Goal: Information Seeking & Learning: Learn about a topic

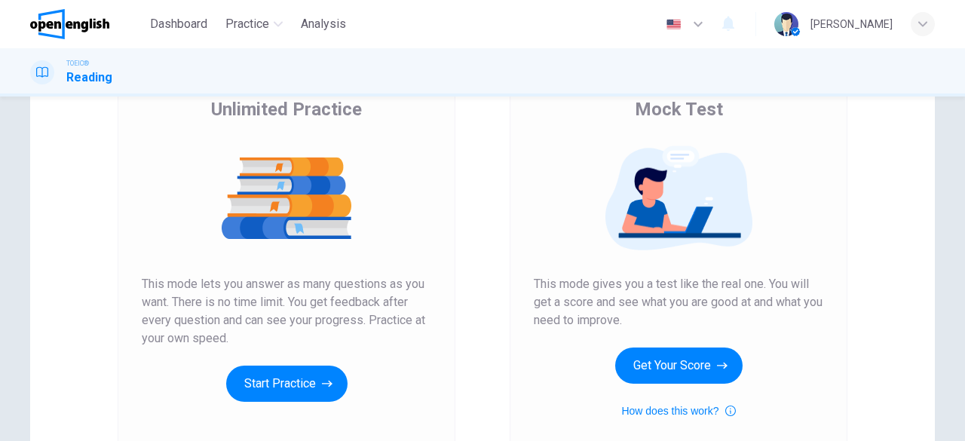
scroll to position [151, 0]
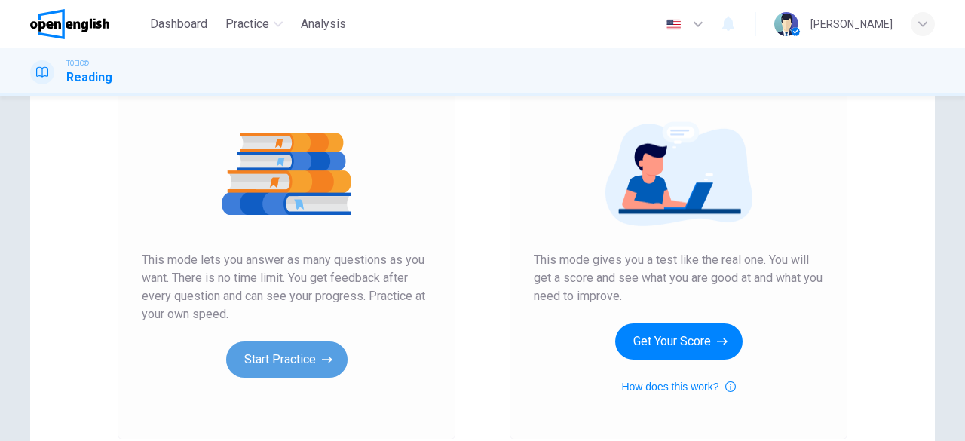
click at [323, 365] on icon "button" at bounding box center [327, 359] width 11 height 15
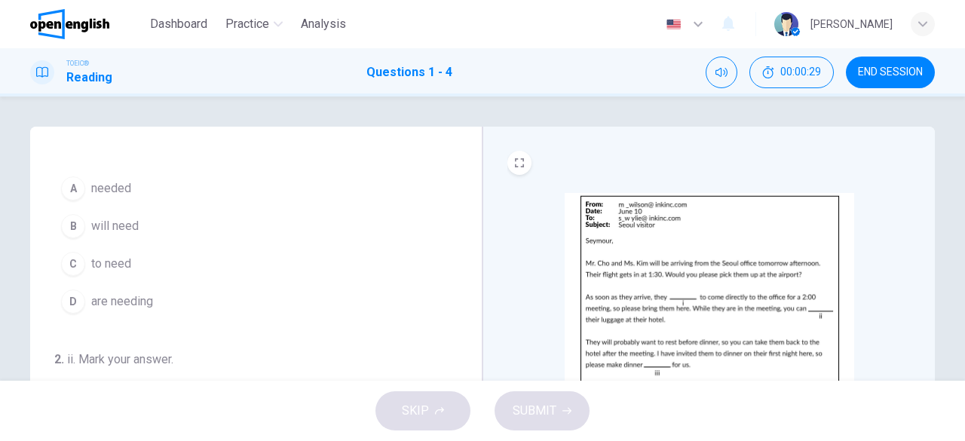
scroll to position [0, 0]
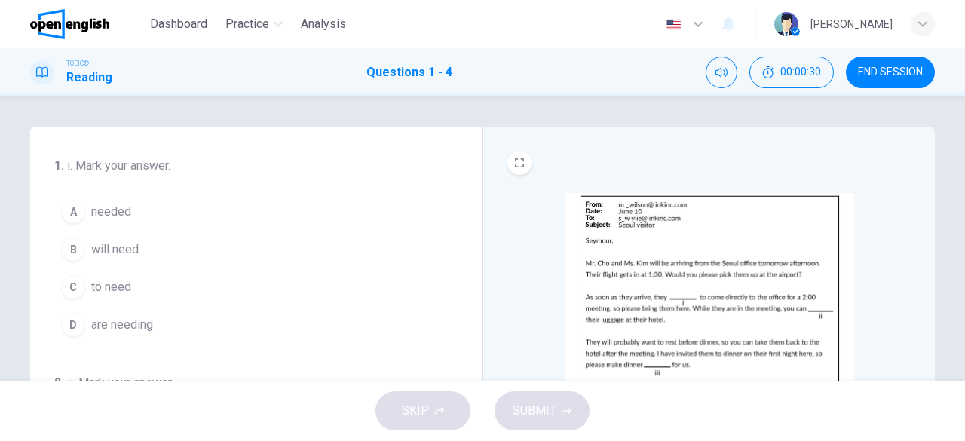
click at [130, 246] on span "will need" at bounding box center [114, 249] width 47 height 18
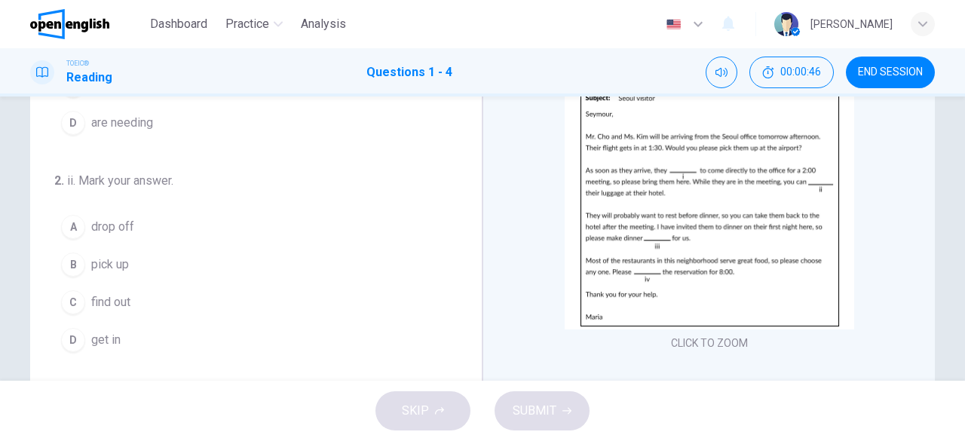
scroll to position [151, 0]
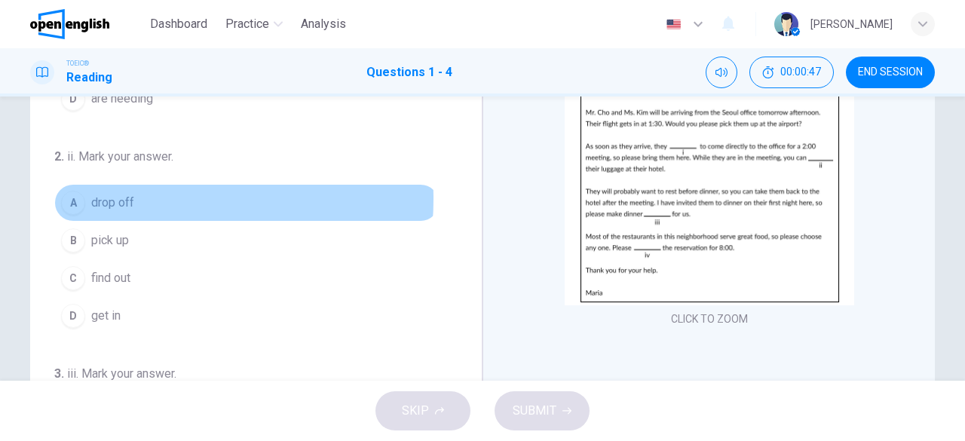
click at [139, 197] on button "A drop off" at bounding box center [246, 203] width 385 height 38
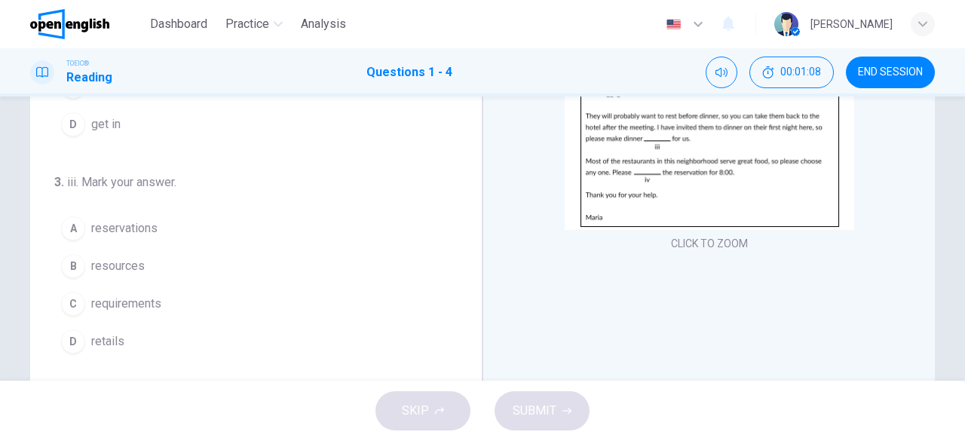
scroll to position [226, 0]
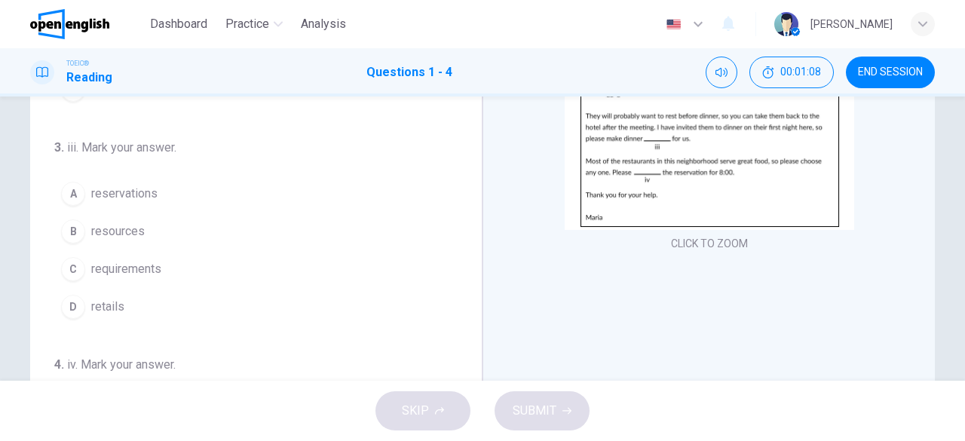
click at [142, 185] on span "reservations" at bounding box center [124, 194] width 66 height 18
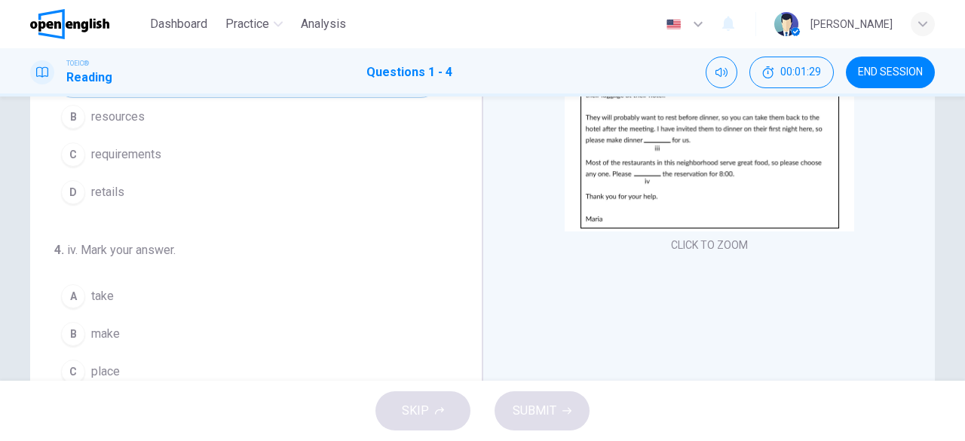
scroll to position [366, 0]
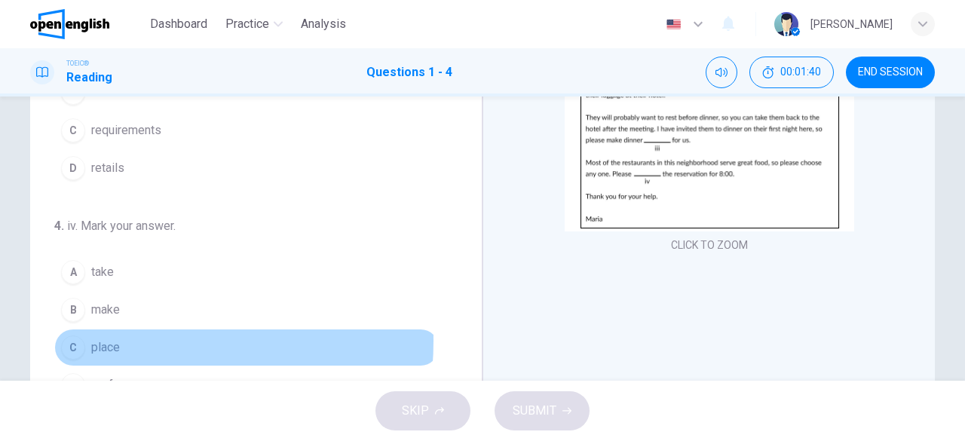
click at [104, 338] on span "place" at bounding box center [105, 347] width 29 height 18
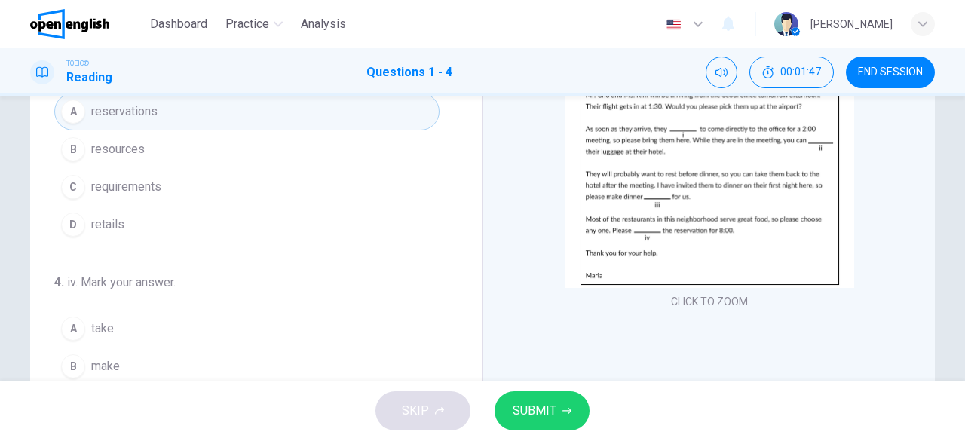
scroll to position [226, 0]
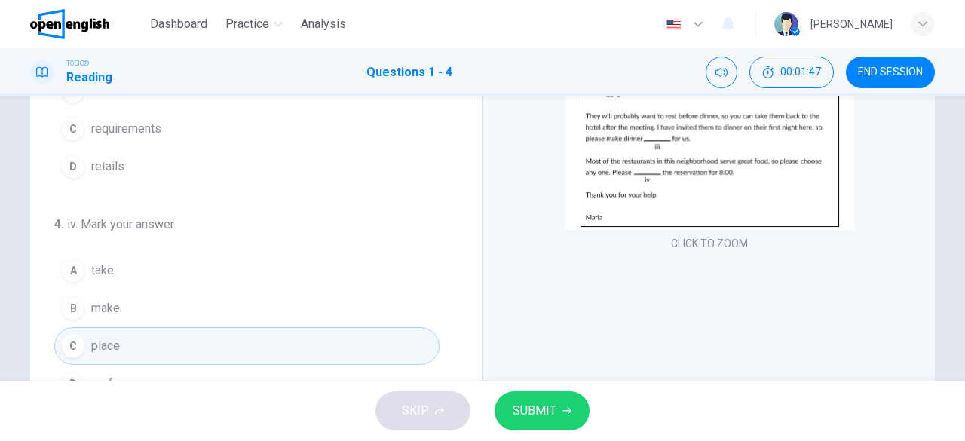
click at [550, 420] on span "SUBMIT" at bounding box center [534, 410] width 44 height 21
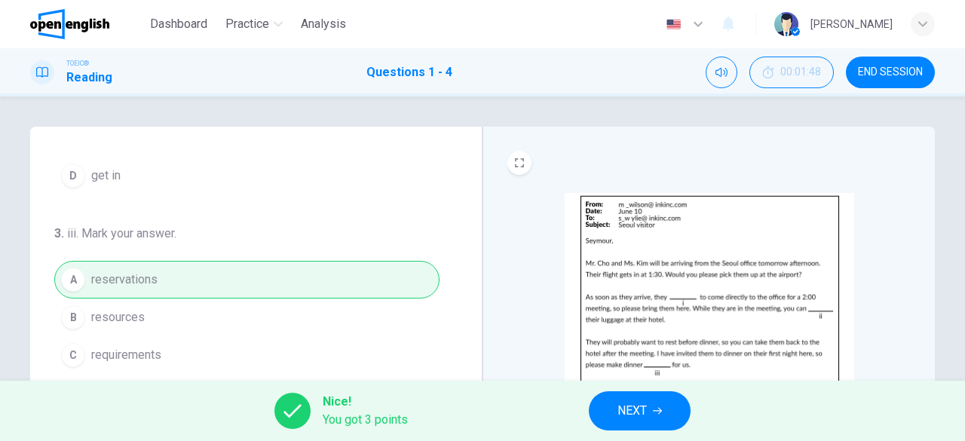
scroll to position [300, 0]
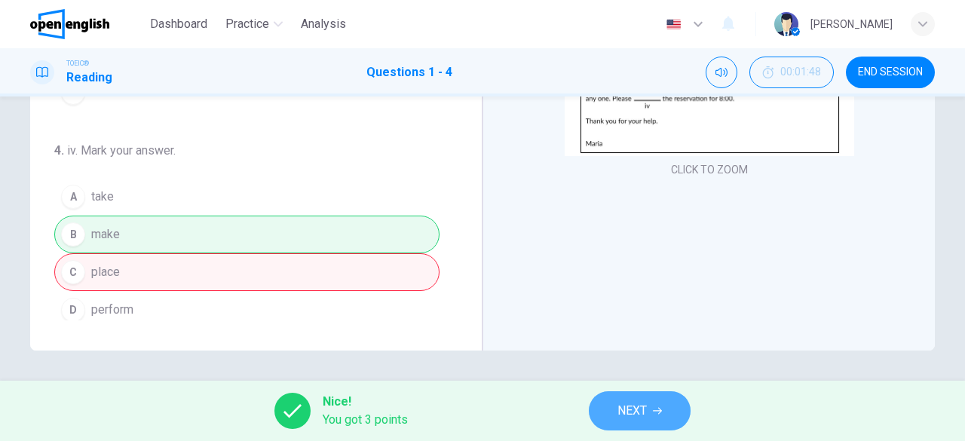
click at [647, 409] on span "NEXT" at bounding box center [631, 410] width 29 height 21
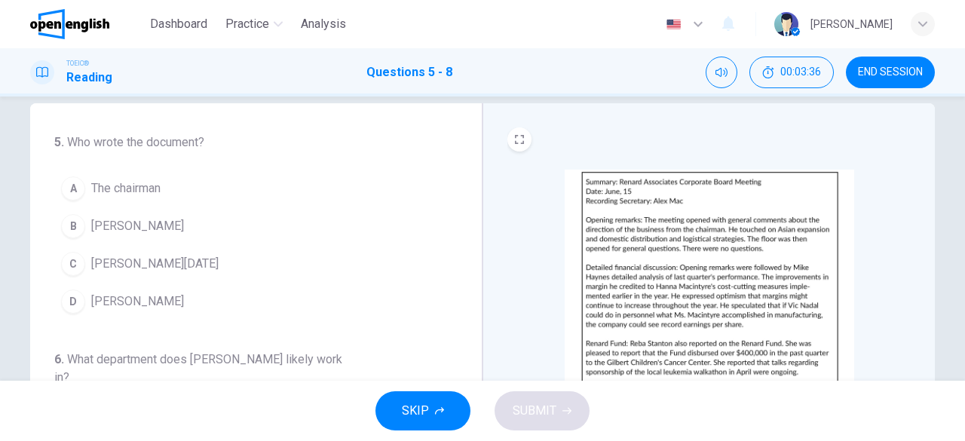
scroll to position [0, 0]
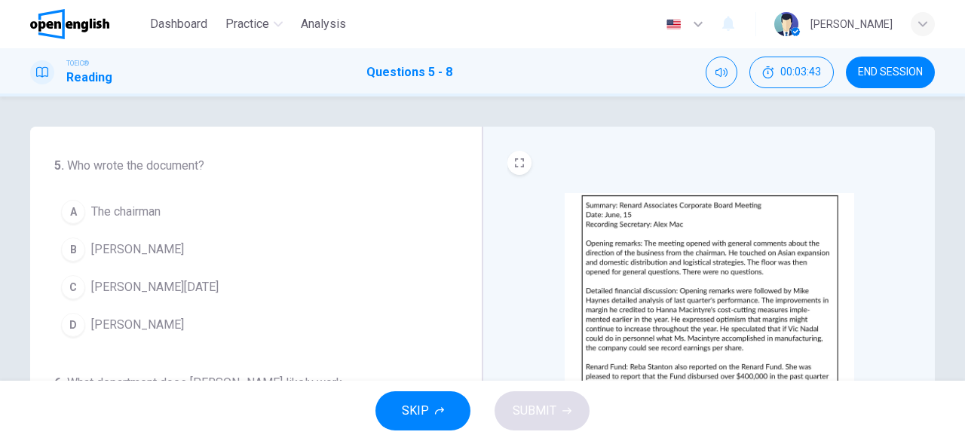
click at [133, 237] on button "B [PERSON_NAME]" at bounding box center [246, 250] width 385 height 38
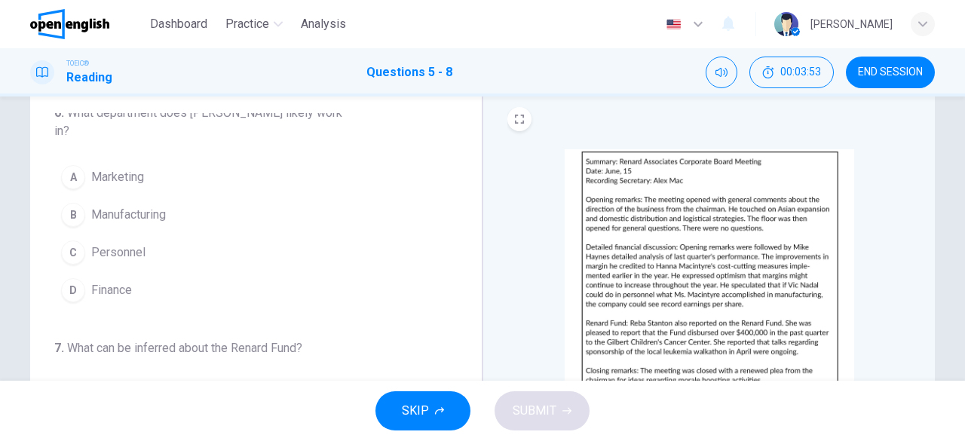
scroll to position [75, 0]
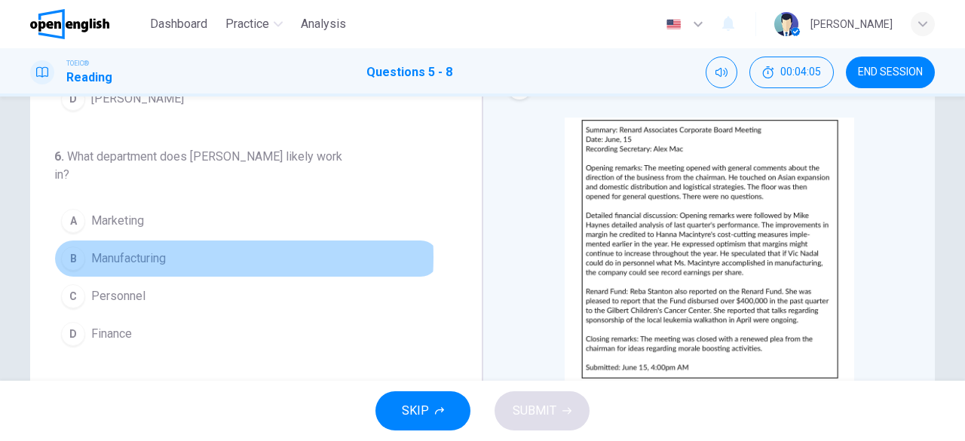
click at [154, 254] on span "Manufacturing" at bounding box center [128, 258] width 75 height 18
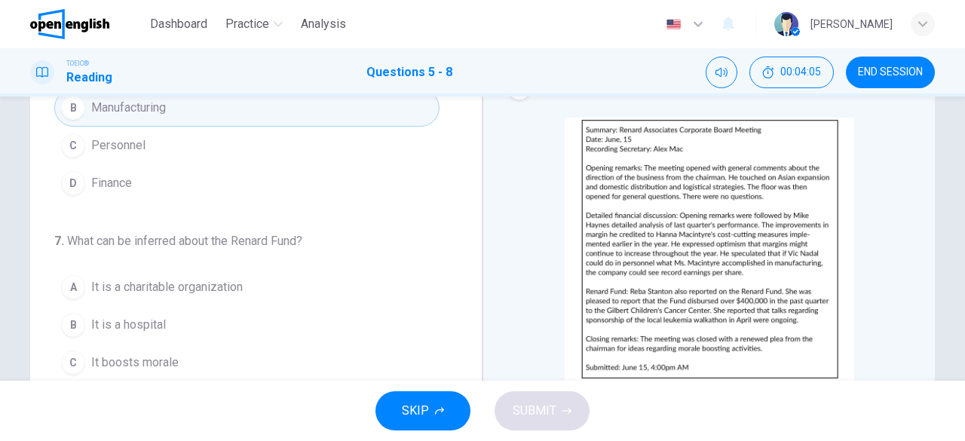
scroll to position [377, 0]
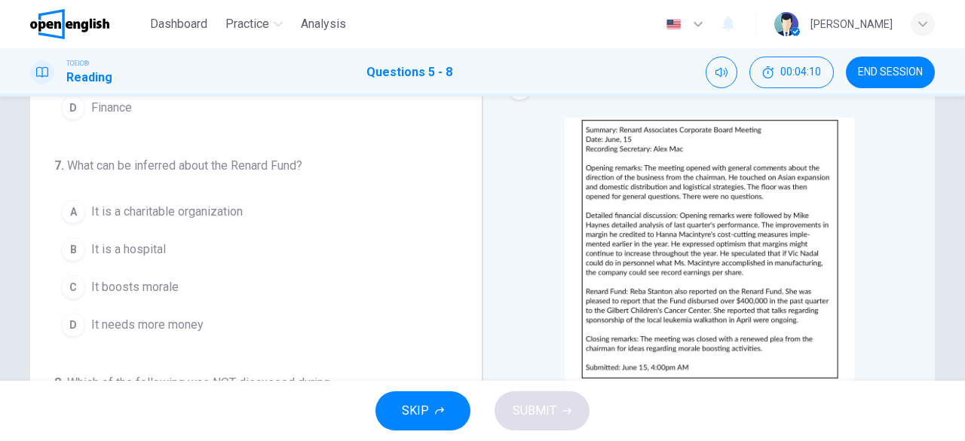
click at [261, 201] on button "A It is a charitable organization" at bounding box center [246, 212] width 385 height 38
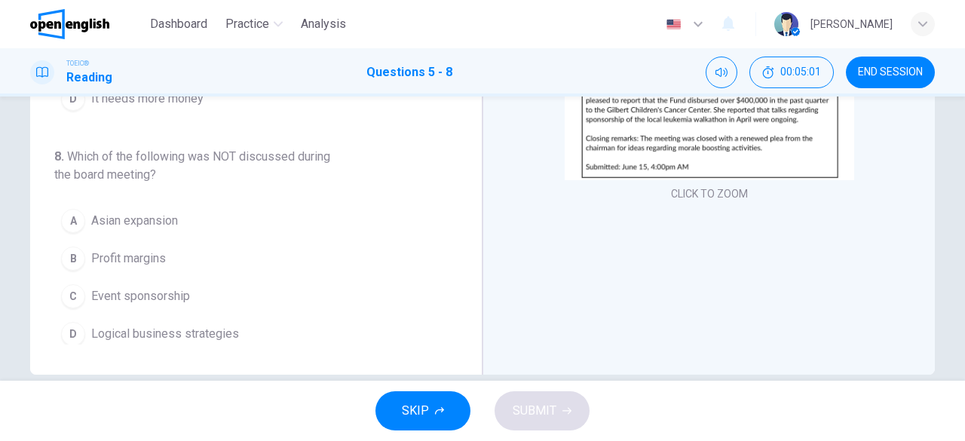
scroll to position [300, 0]
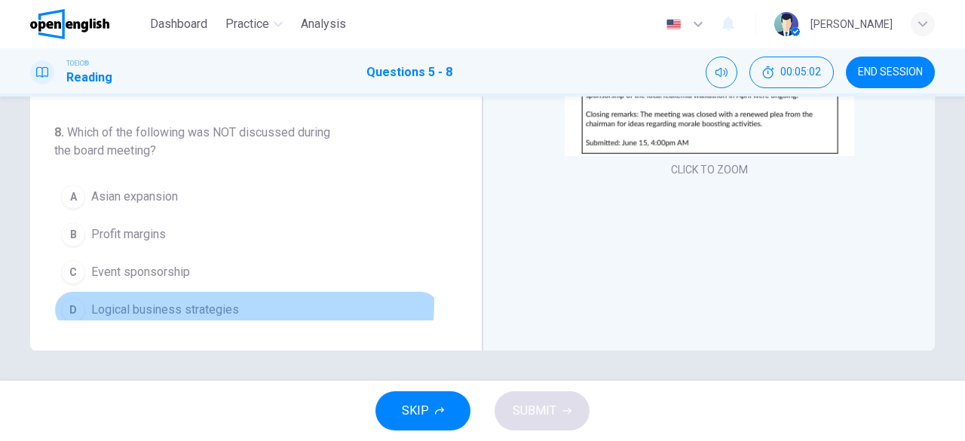
click at [219, 301] on span "Logical business strategies" at bounding box center [165, 310] width 148 height 18
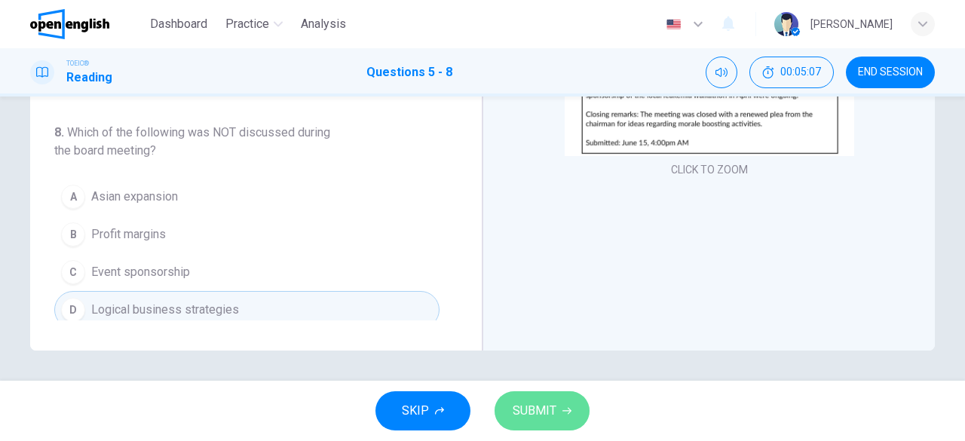
click at [546, 416] on span "SUBMIT" at bounding box center [534, 410] width 44 height 21
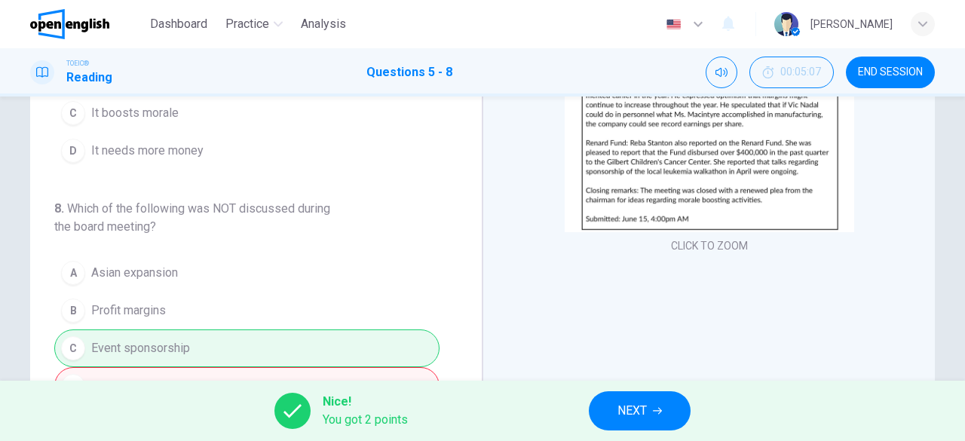
scroll to position [225, 0]
click at [635, 397] on button "NEXT" at bounding box center [640, 410] width 102 height 39
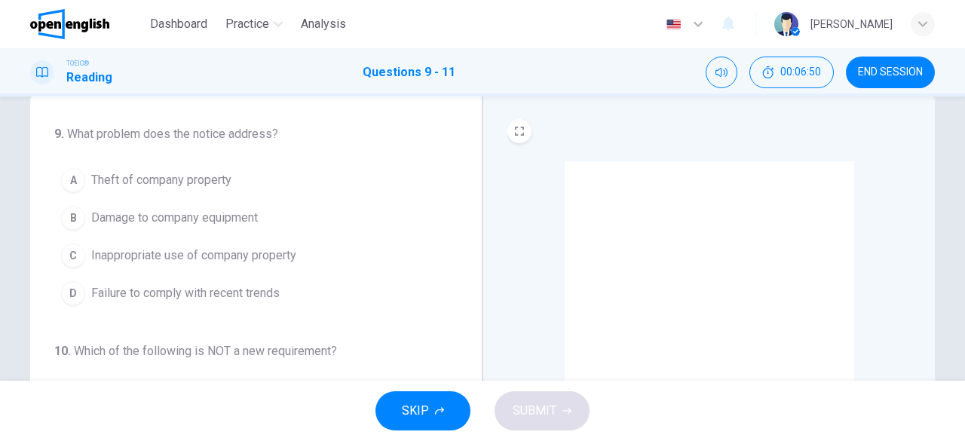
scroll to position [0, 0]
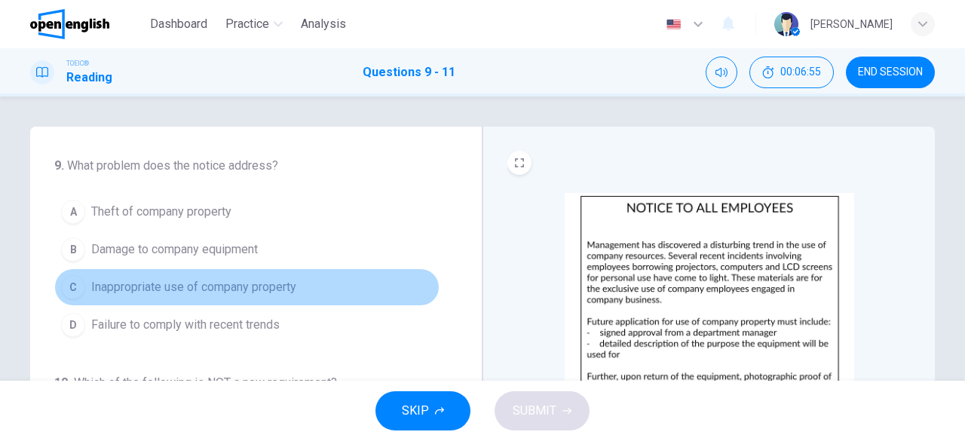
click at [251, 289] on span "Inappropriate use of company property" at bounding box center [193, 287] width 205 height 18
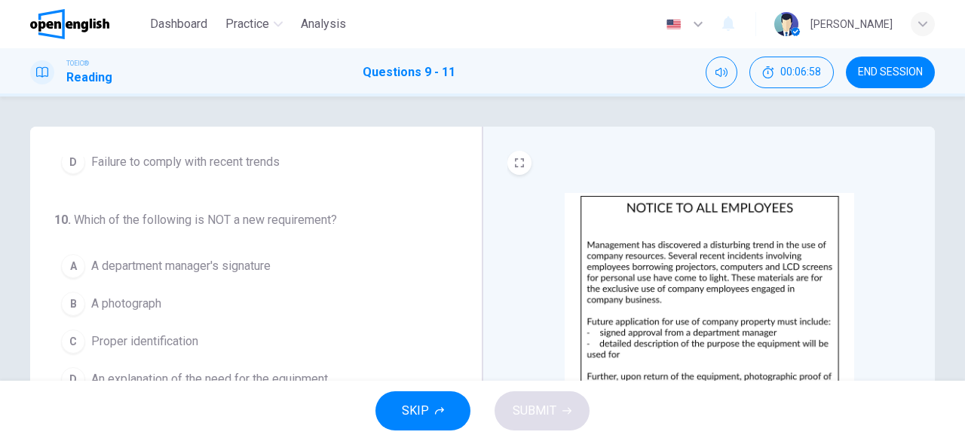
scroll to position [75, 0]
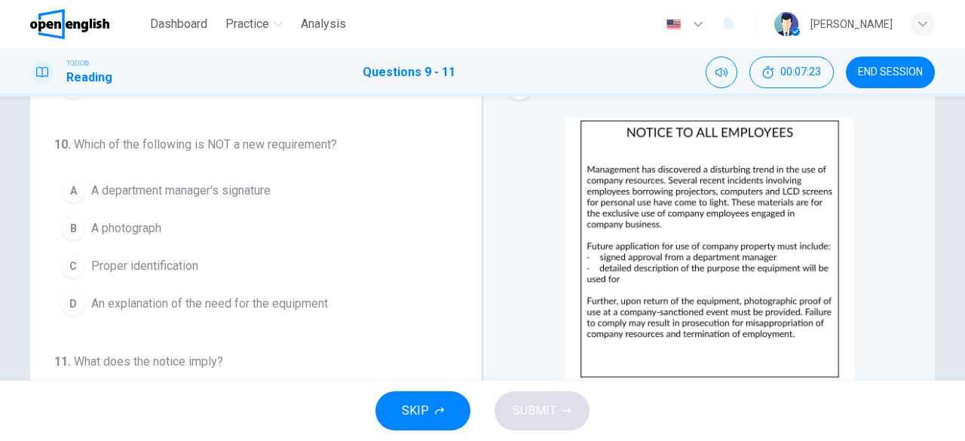
click at [179, 257] on span "Proper identification" at bounding box center [144, 266] width 107 height 18
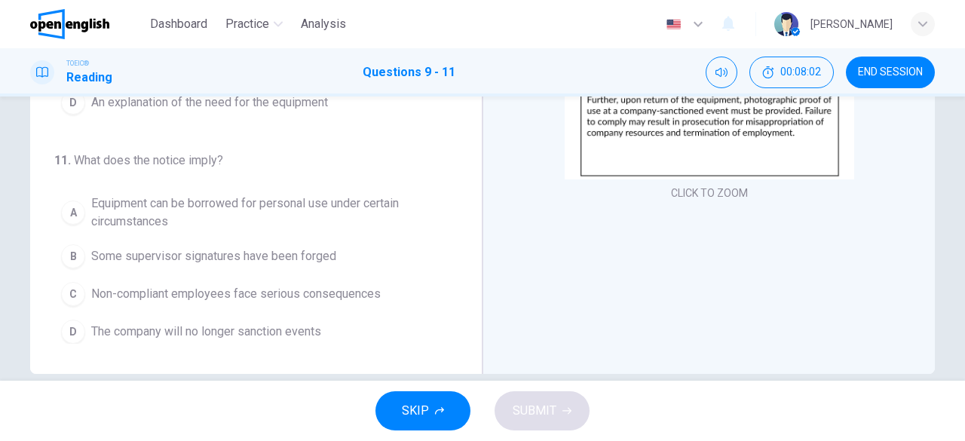
scroll to position [300, 0]
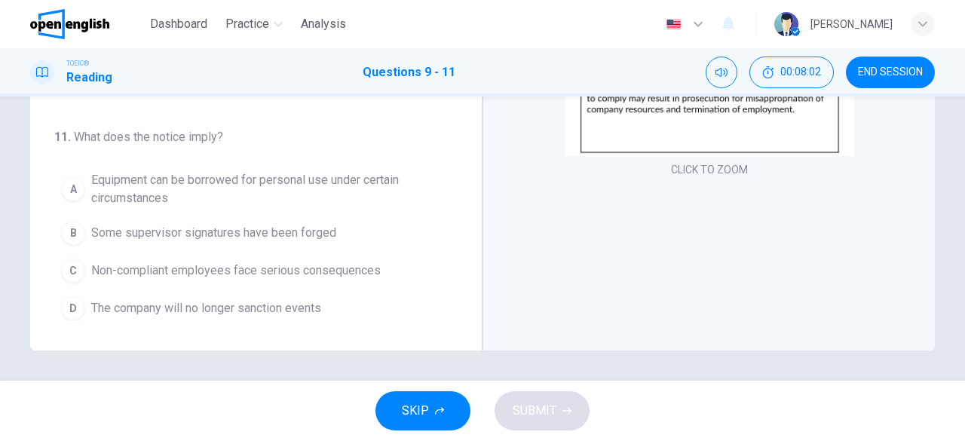
click at [261, 269] on span "Non-compliant employees face serious consequences" at bounding box center [235, 270] width 289 height 18
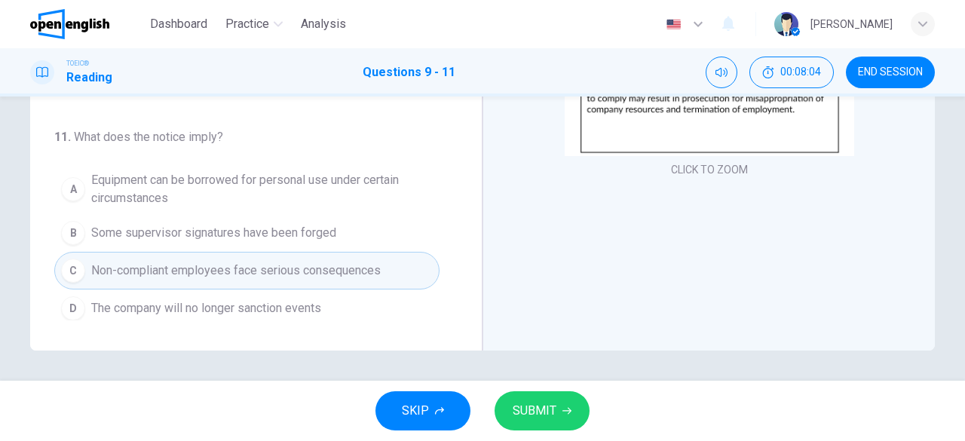
click at [554, 408] on span "SUBMIT" at bounding box center [534, 410] width 44 height 21
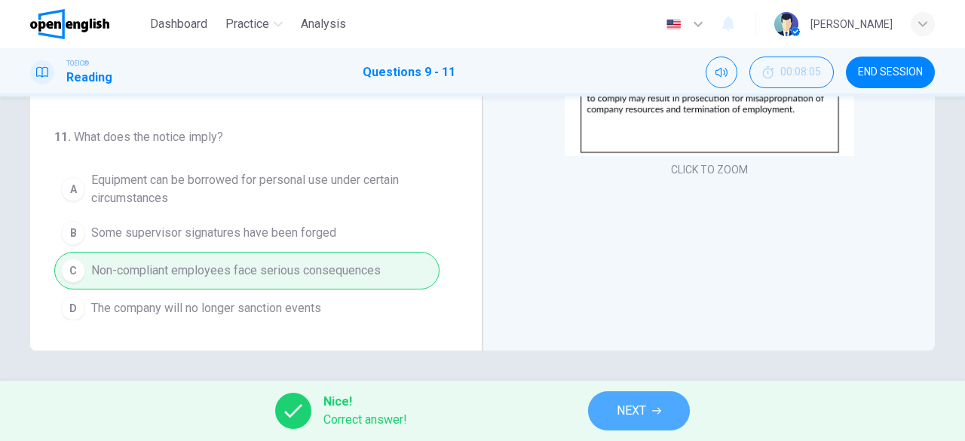
click at [648, 400] on button "NEXT" at bounding box center [639, 410] width 102 height 39
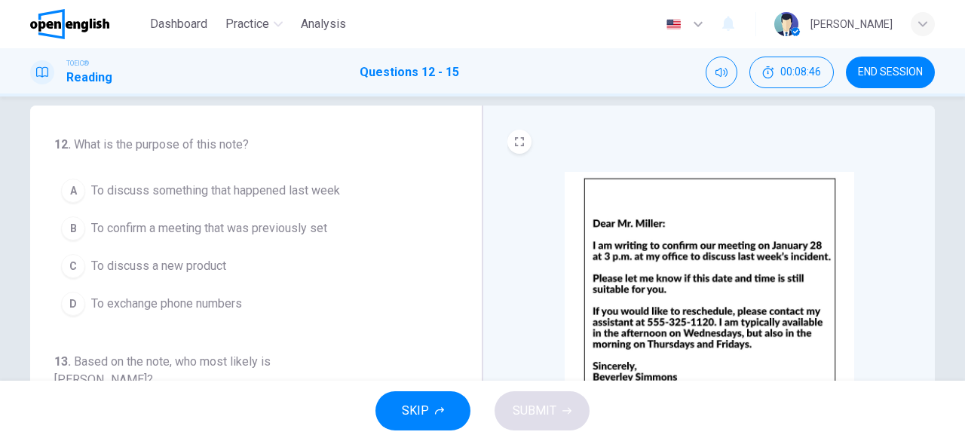
scroll to position [0, 0]
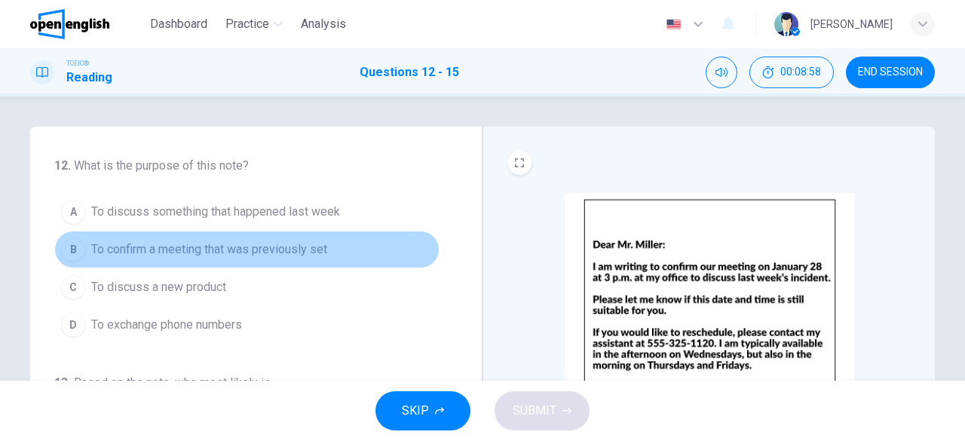
click at [277, 251] on span "To confirm a meeting that was previously set" at bounding box center [209, 249] width 236 height 18
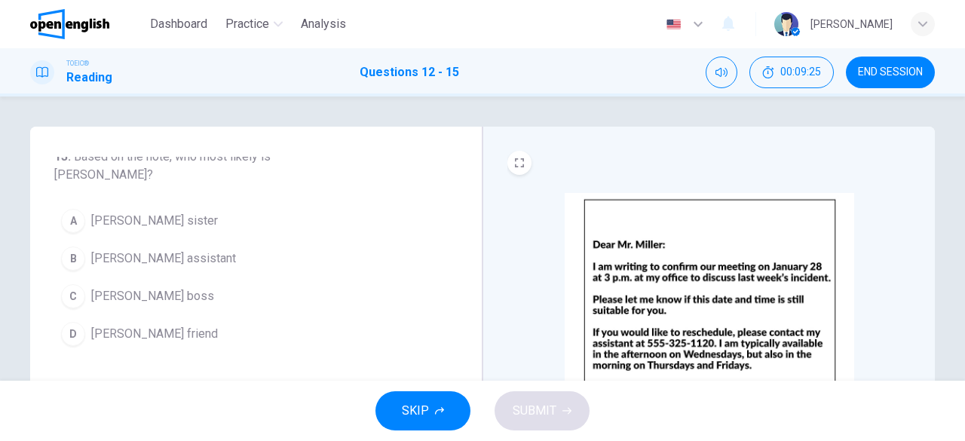
click at [157, 287] on span "[PERSON_NAME] boss" at bounding box center [152, 296] width 123 height 18
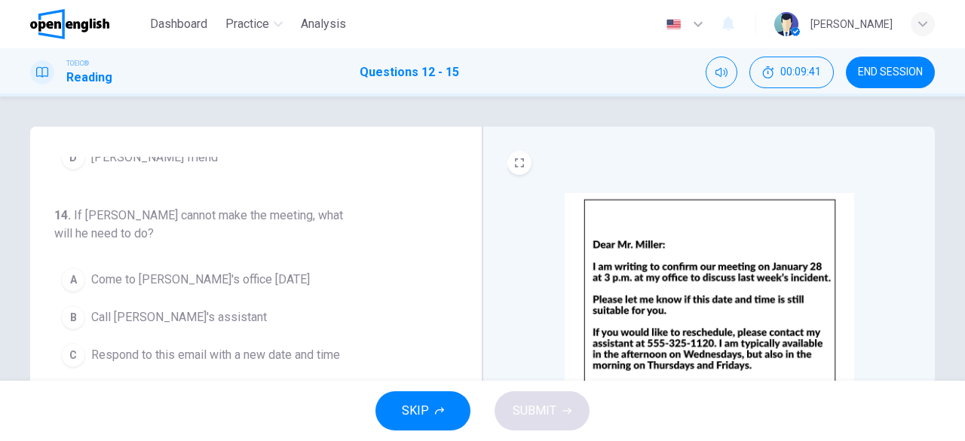
scroll to position [75, 0]
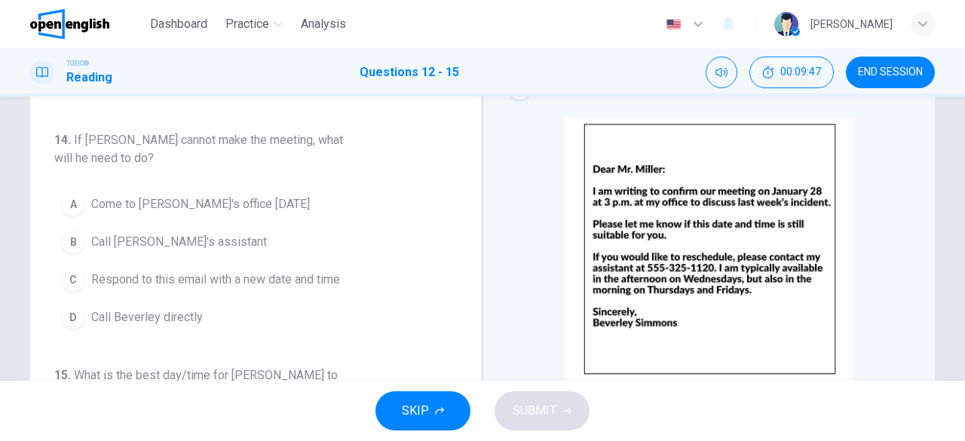
click at [251, 225] on button "B Call [PERSON_NAME]'s assistant" at bounding box center [246, 242] width 385 height 38
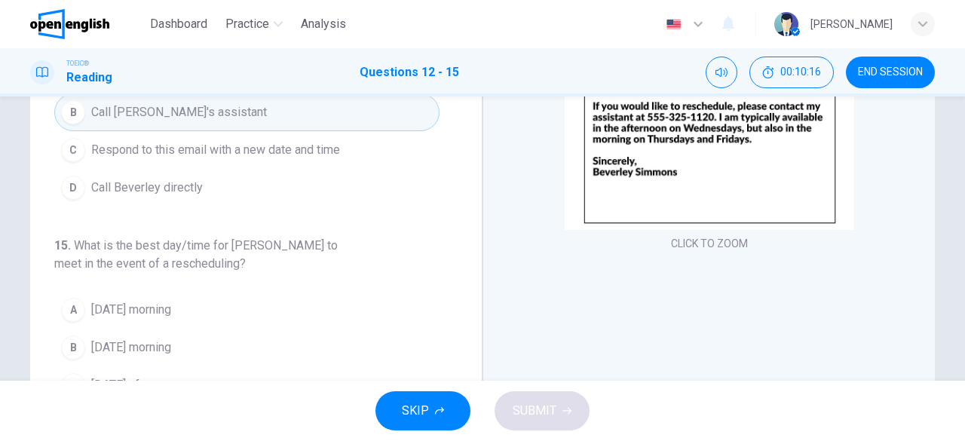
scroll to position [402, 0]
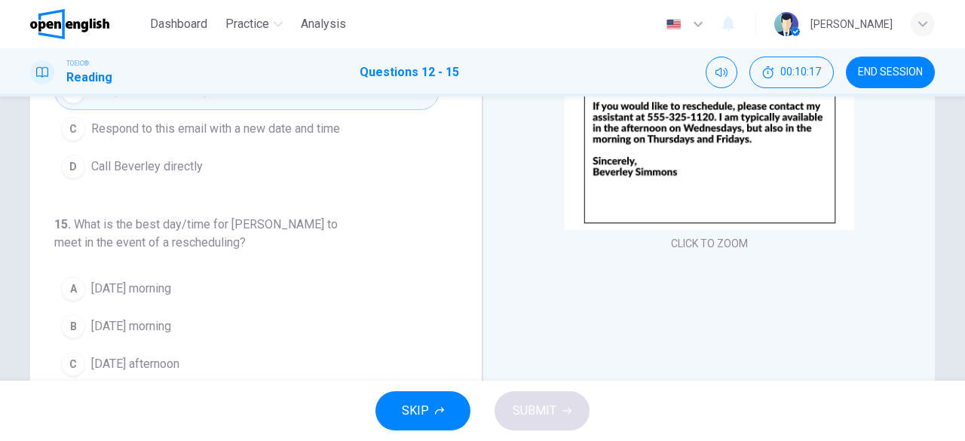
click at [179, 355] on span "[DATE] afternoon" at bounding box center [135, 364] width 88 height 18
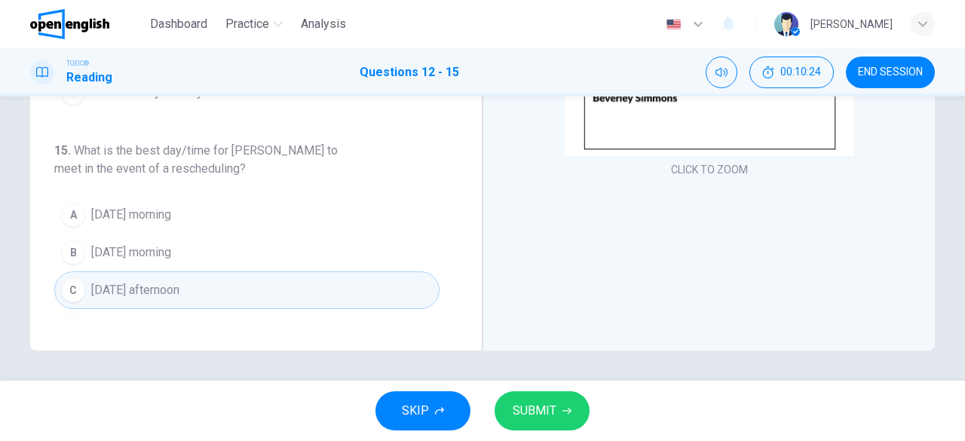
scroll to position [225, 0]
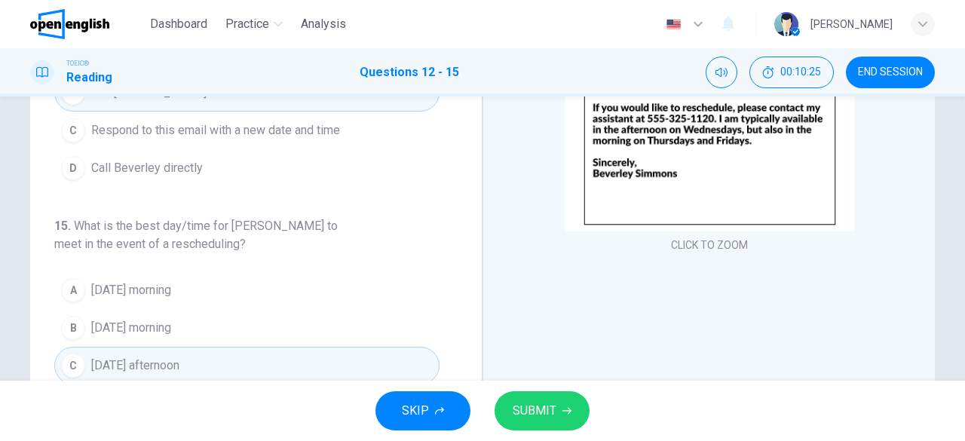
click at [557, 405] on button "SUBMIT" at bounding box center [541, 410] width 95 height 39
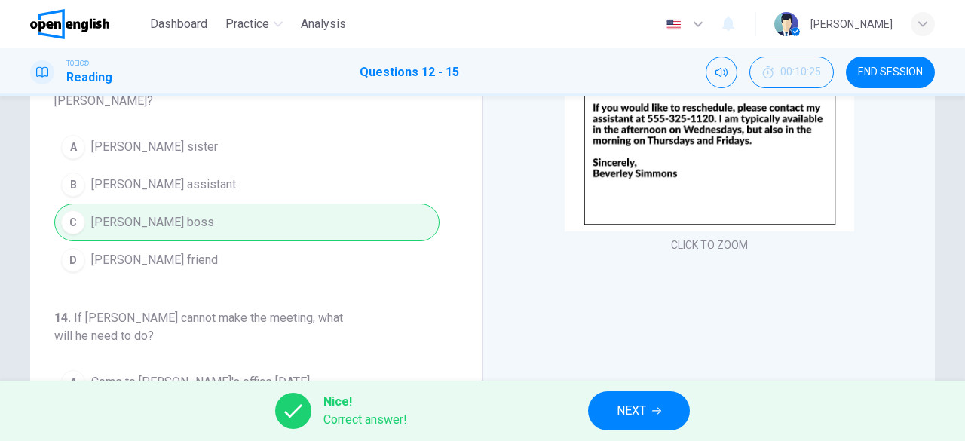
scroll to position [0, 0]
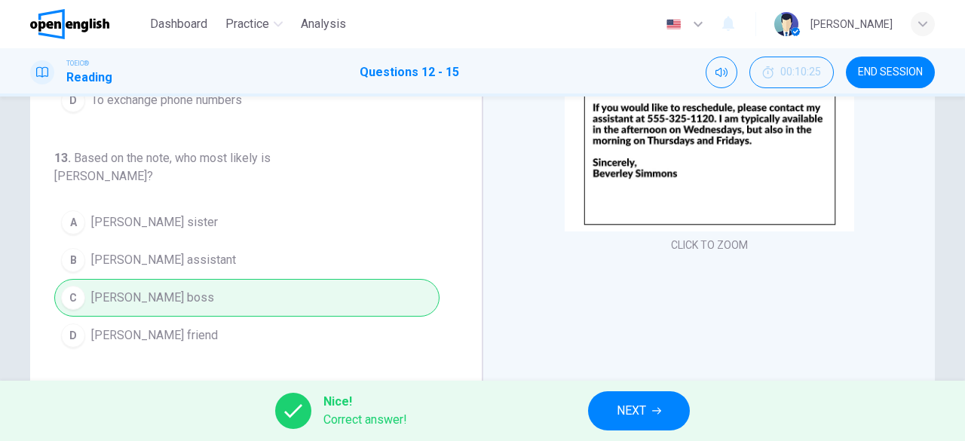
click at [630, 418] on span "NEXT" at bounding box center [630, 410] width 29 height 21
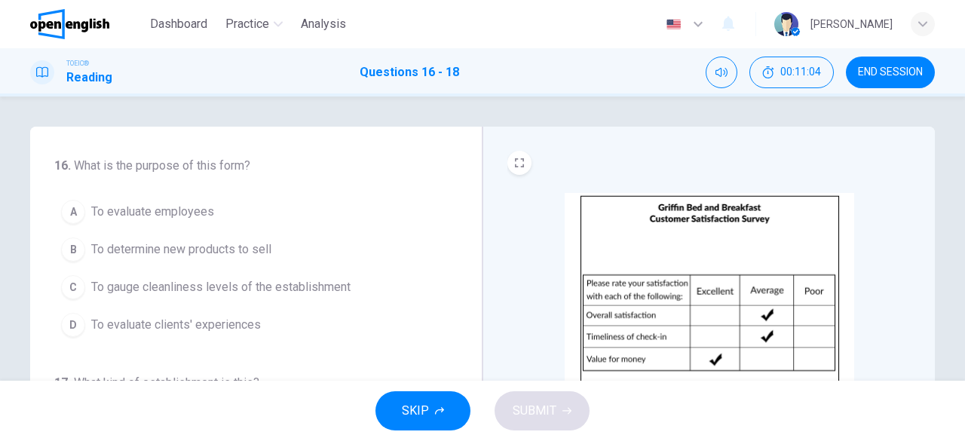
click at [246, 323] on span "To evaluate clients' experiences" at bounding box center [176, 325] width 170 height 18
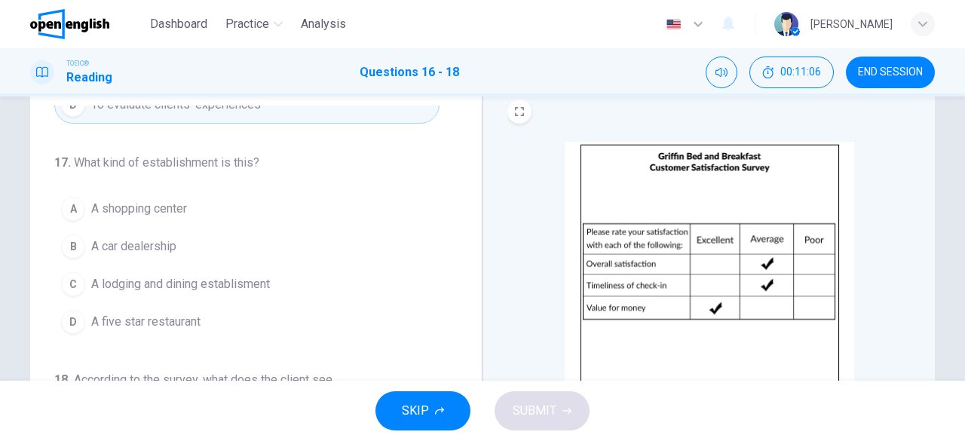
scroll to position [75, 0]
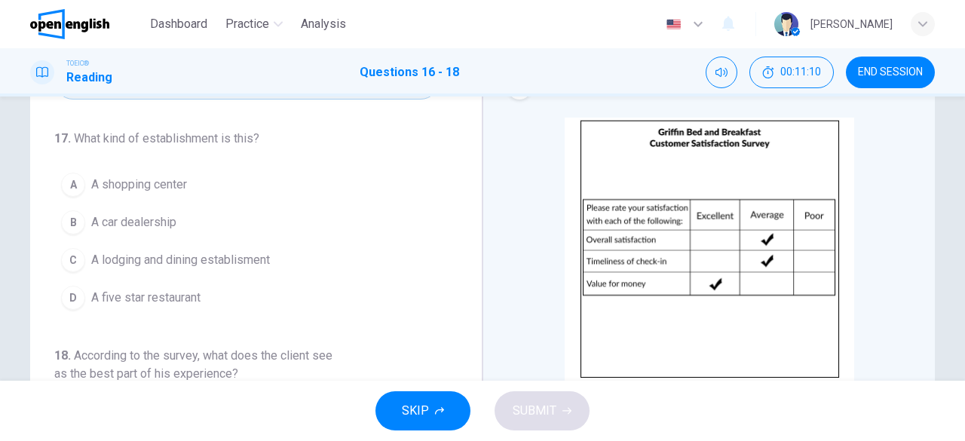
click at [236, 254] on span "A lodging and dining establisment" at bounding box center [180, 260] width 179 height 18
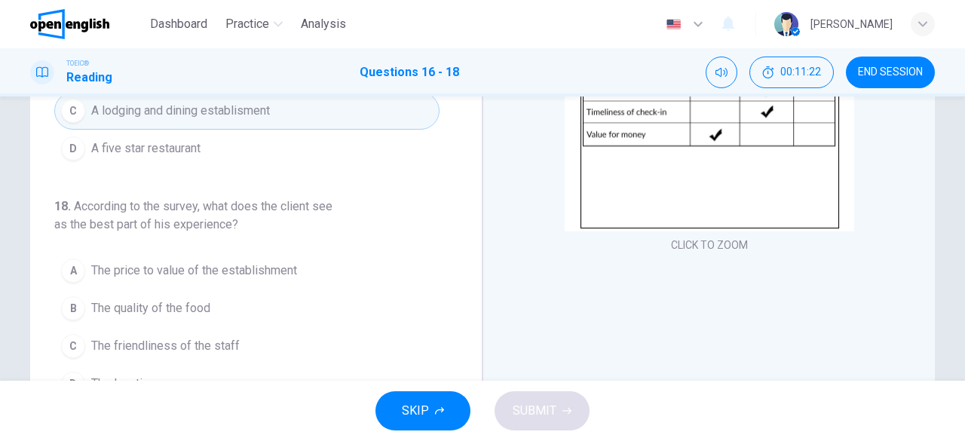
scroll to position [300, 0]
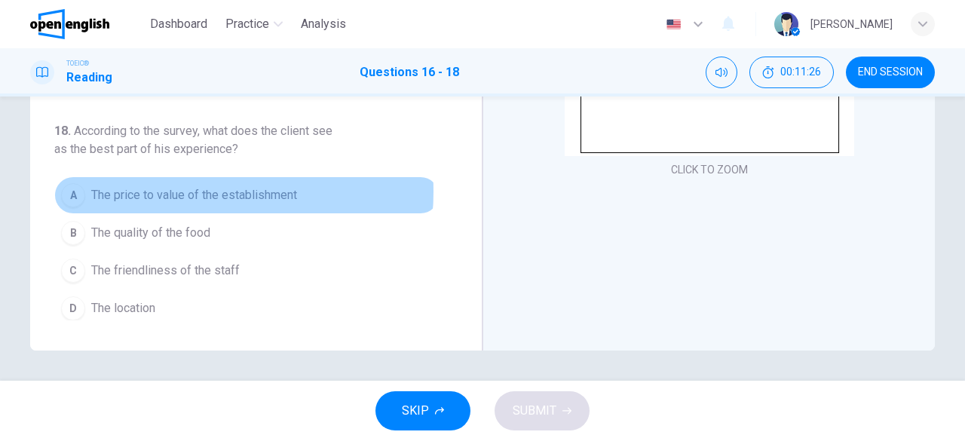
click at [175, 187] on span "The price to value of the establishment" at bounding box center [194, 195] width 206 height 18
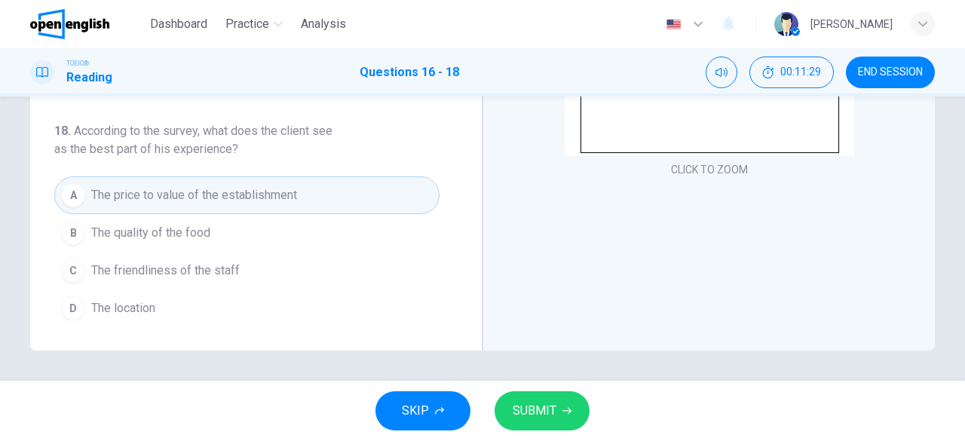
click at [549, 421] on span "SUBMIT" at bounding box center [534, 410] width 44 height 21
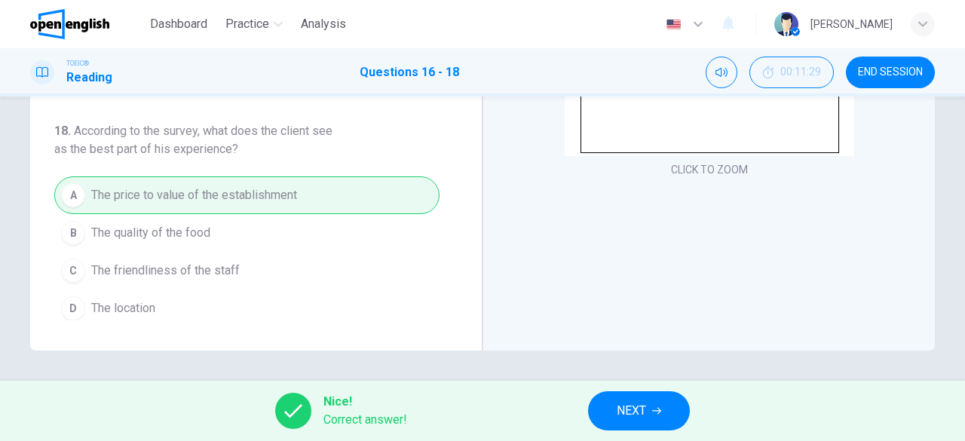
click at [650, 412] on button "NEXT" at bounding box center [639, 410] width 102 height 39
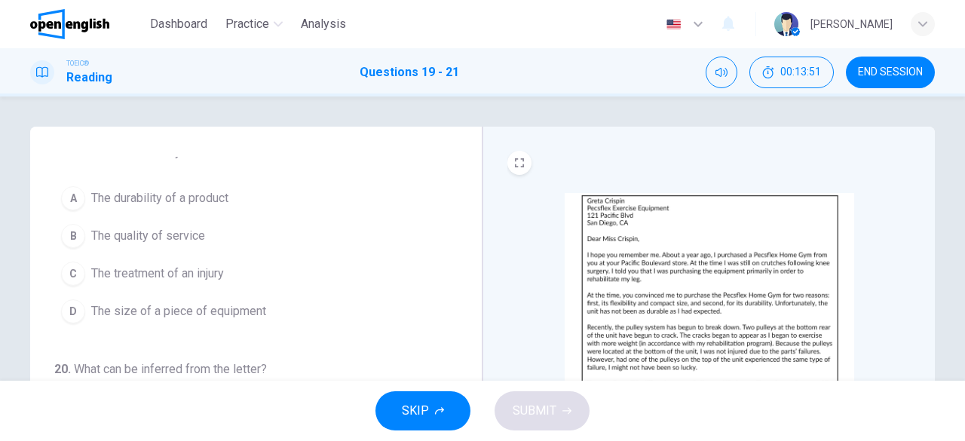
scroll to position [0, 0]
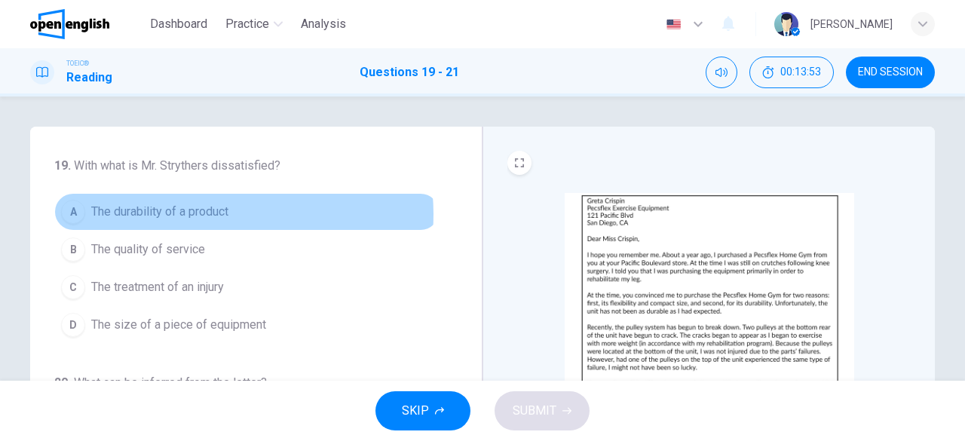
click at [209, 214] on span "The durability of a product" at bounding box center [159, 212] width 137 height 18
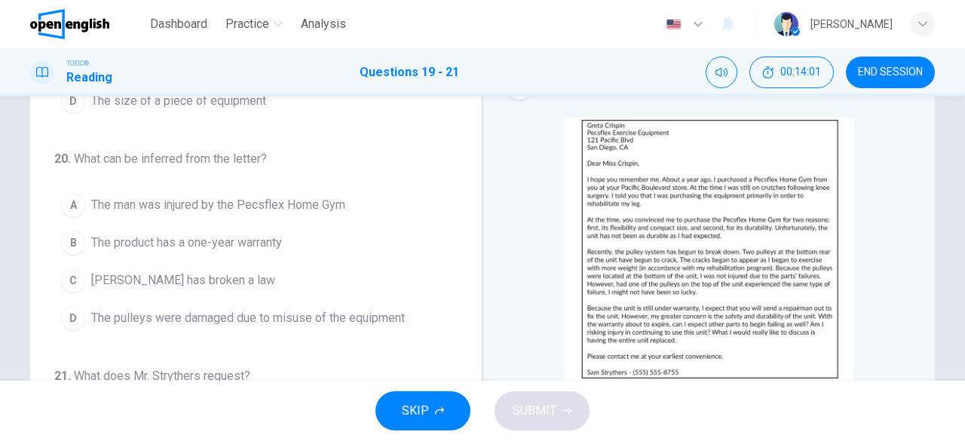
scroll to position [151, 0]
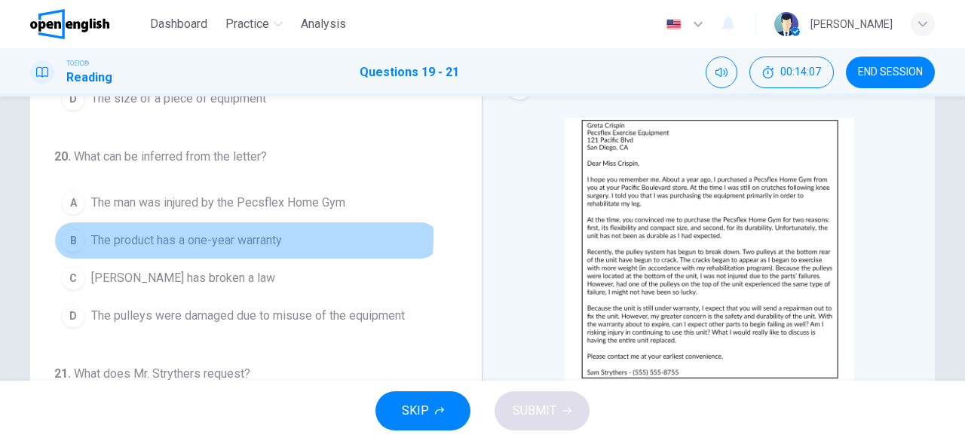
click at [171, 233] on span "The product has a one-year warranty" at bounding box center [186, 240] width 191 height 18
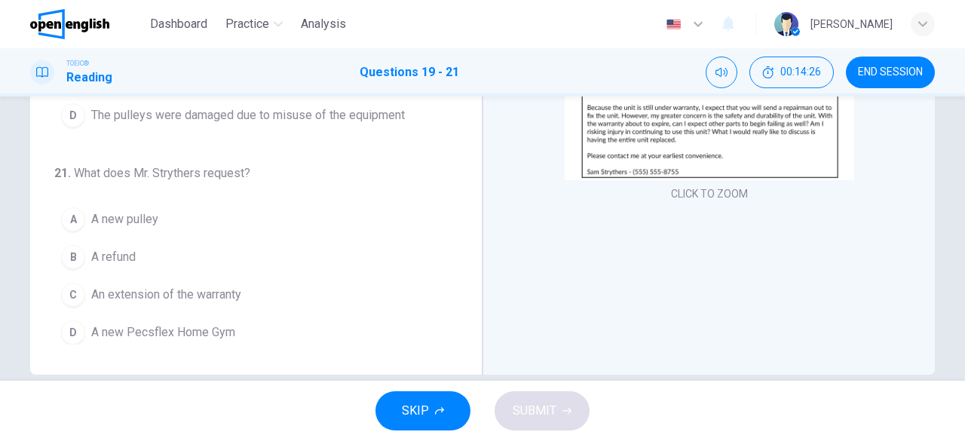
scroll to position [300, 0]
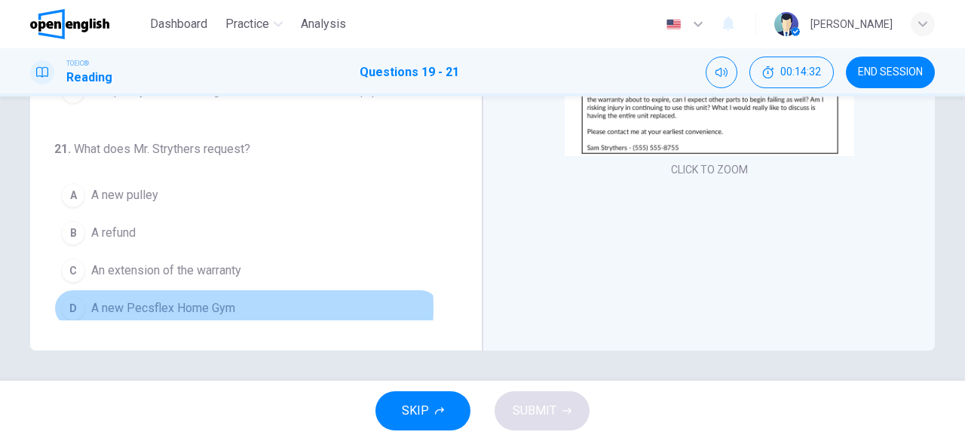
click at [185, 301] on span "A new Pecsflex Home Gym" at bounding box center [163, 308] width 144 height 18
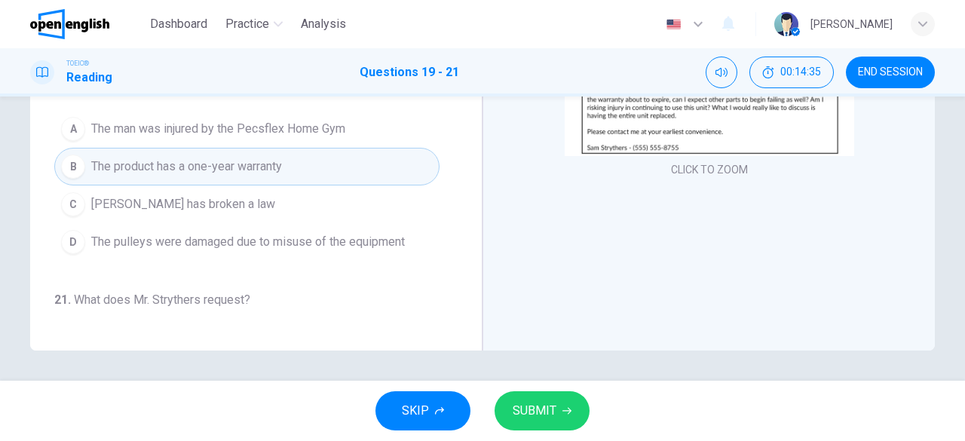
scroll to position [0, 0]
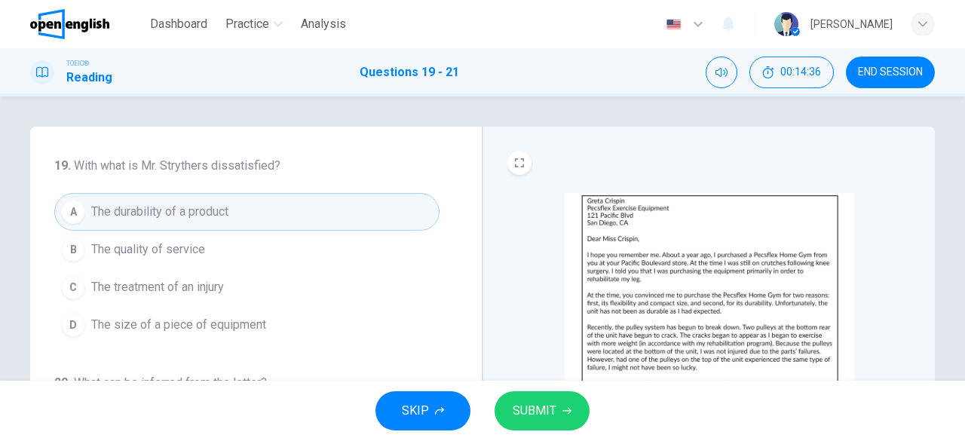
click at [554, 418] on span "SUBMIT" at bounding box center [534, 410] width 44 height 21
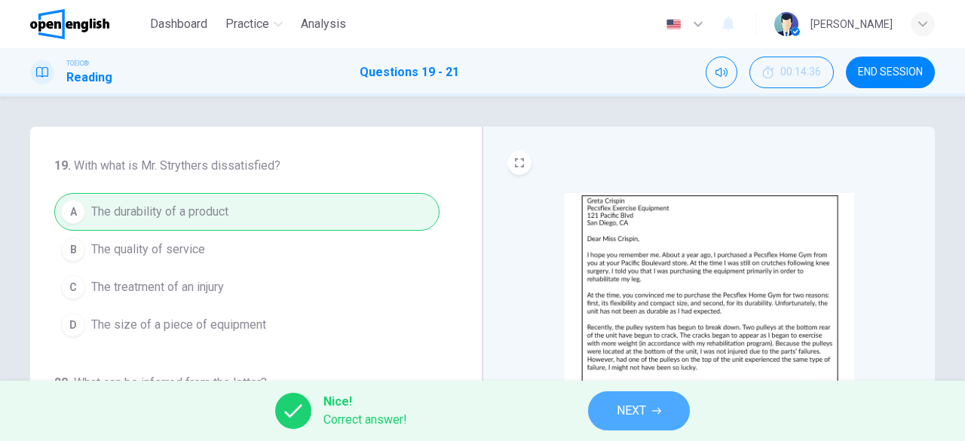
click at [636, 414] on span "NEXT" at bounding box center [630, 410] width 29 height 21
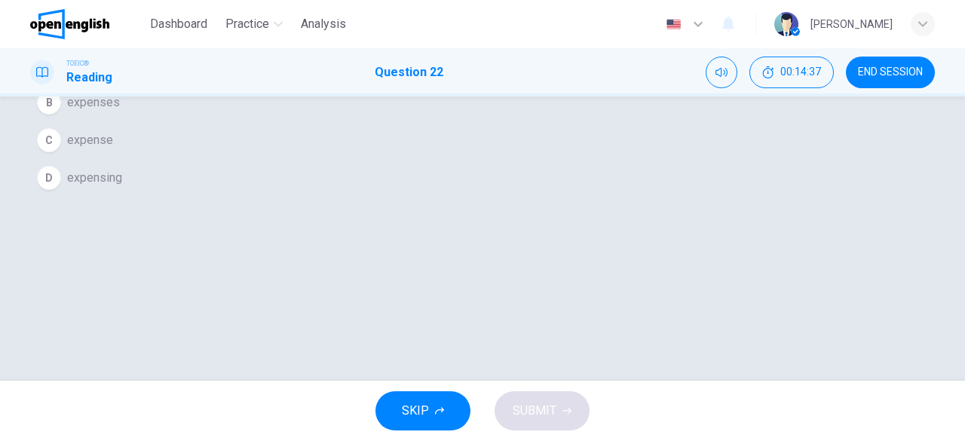
scroll to position [75, 0]
click at [451, 107] on button "A expensive" at bounding box center [482, 88] width 904 height 38
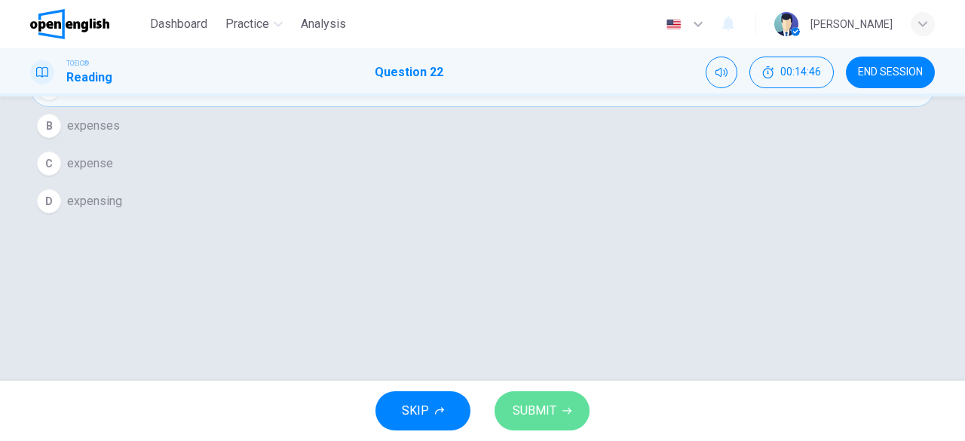
click at [523, 397] on button "SUBMIT" at bounding box center [541, 410] width 95 height 39
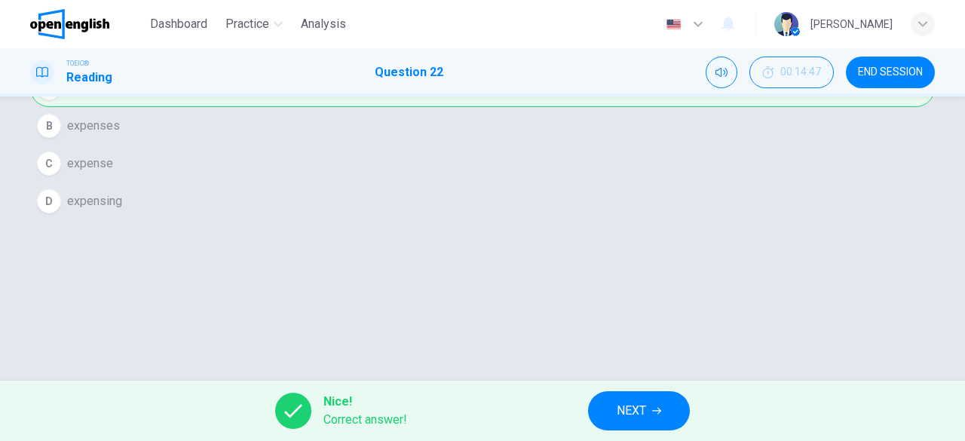
click at [639, 403] on span "NEXT" at bounding box center [630, 410] width 29 height 21
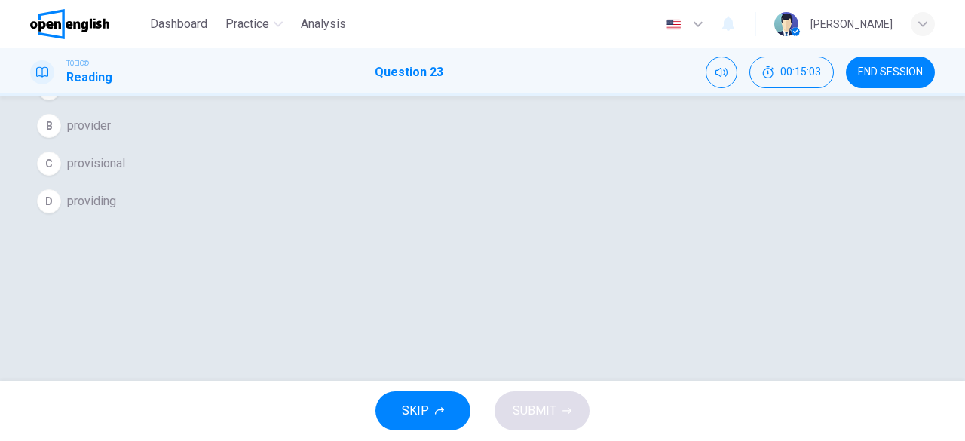
click at [414, 145] on button "B provider" at bounding box center [482, 126] width 904 height 38
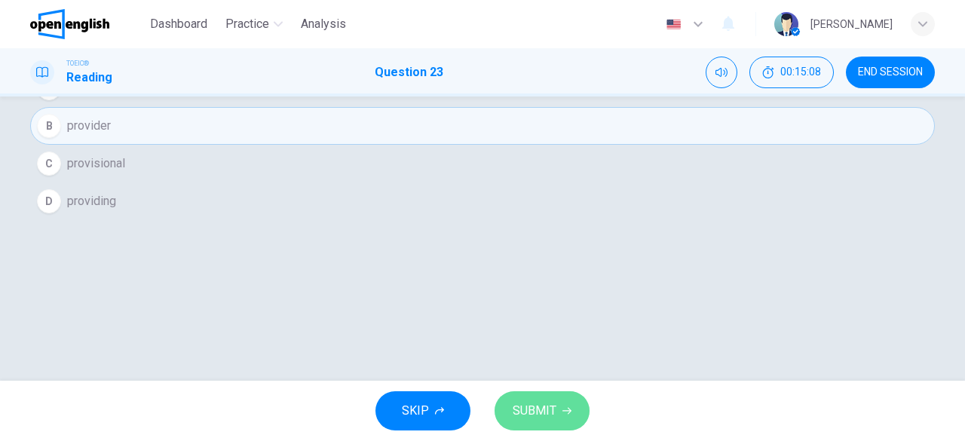
click at [540, 424] on button "SUBMIT" at bounding box center [541, 410] width 95 height 39
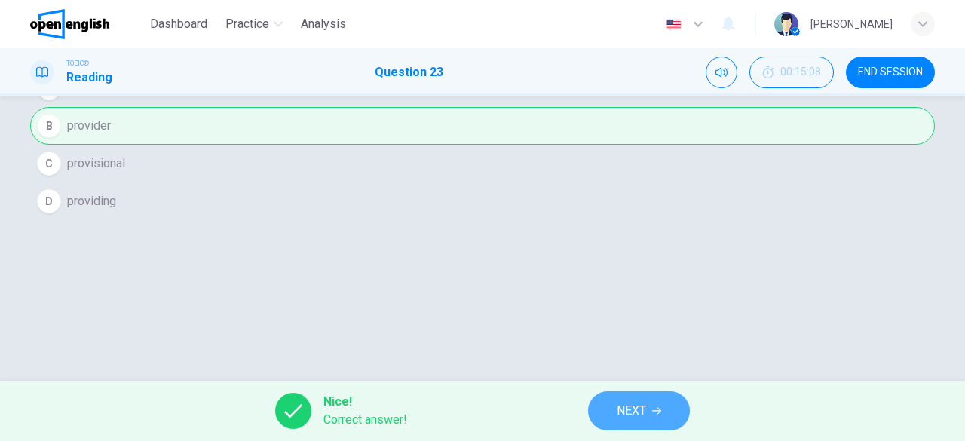
click at [665, 418] on button "NEXT" at bounding box center [639, 410] width 102 height 39
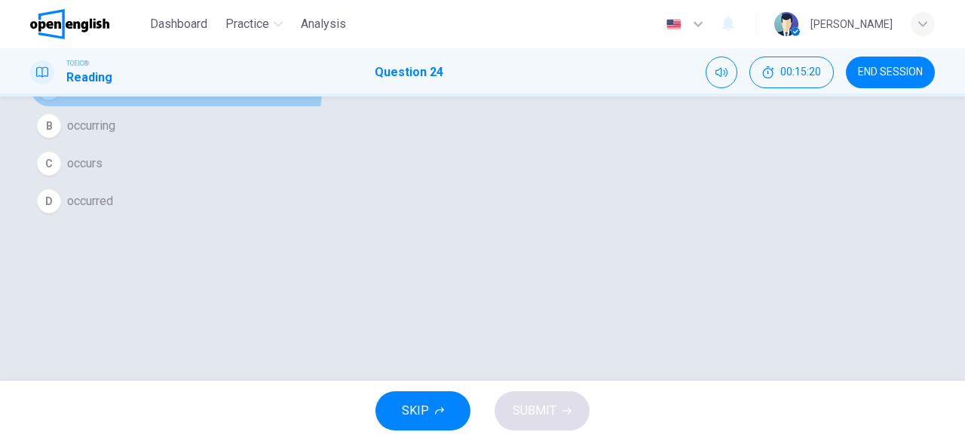
click at [396, 107] on button "A occur" at bounding box center [482, 88] width 904 height 38
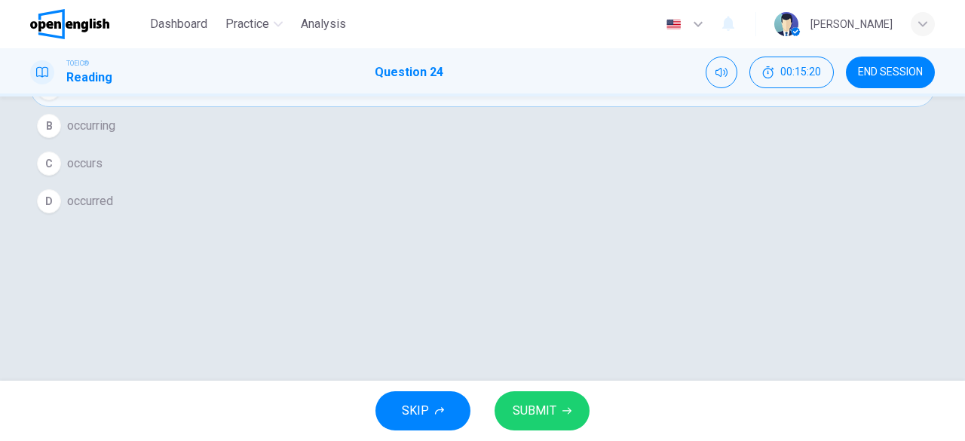
click at [558, 418] on button "SUBMIT" at bounding box center [541, 410] width 95 height 39
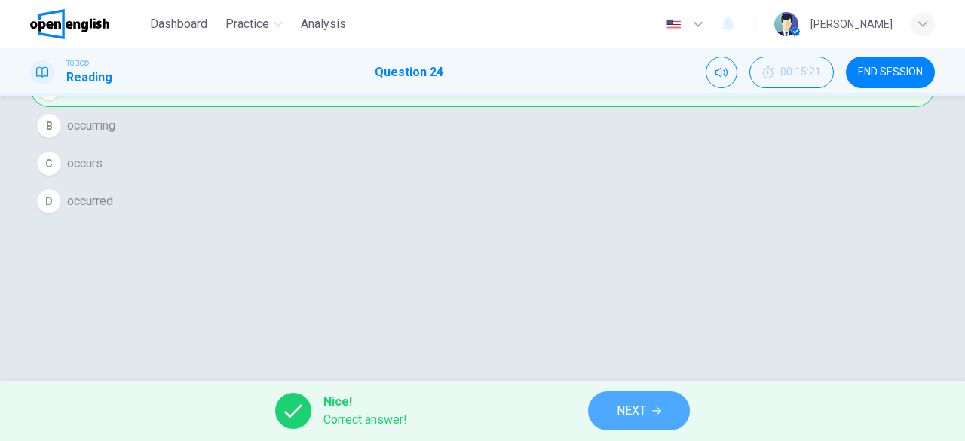
click at [627, 417] on span "NEXT" at bounding box center [630, 410] width 29 height 21
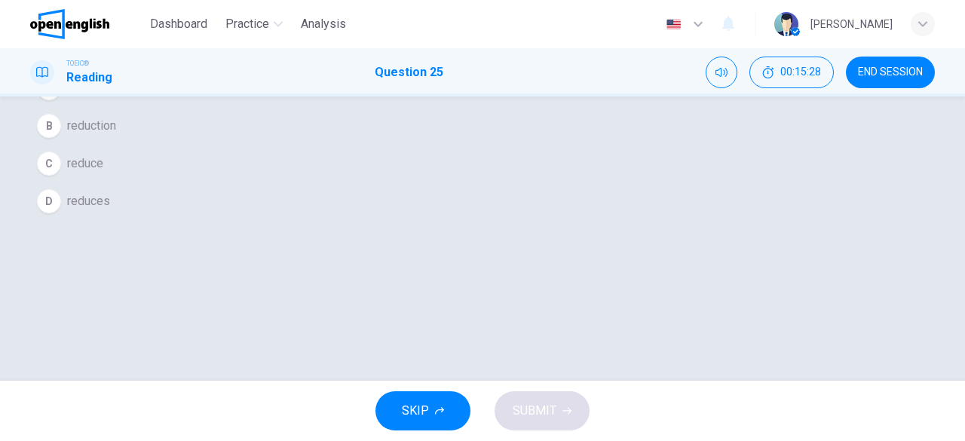
click at [387, 145] on button "B reduction" at bounding box center [482, 126] width 904 height 38
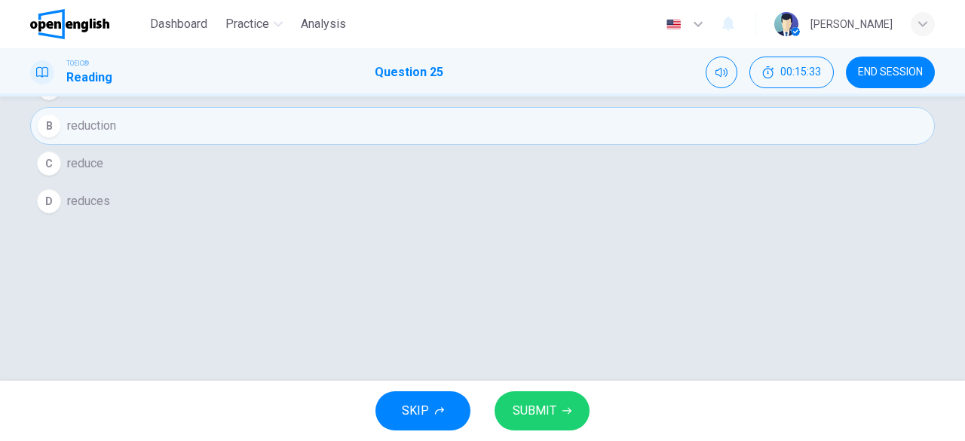
click at [549, 409] on span "SUBMIT" at bounding box center [534, 410] width 44 height 21
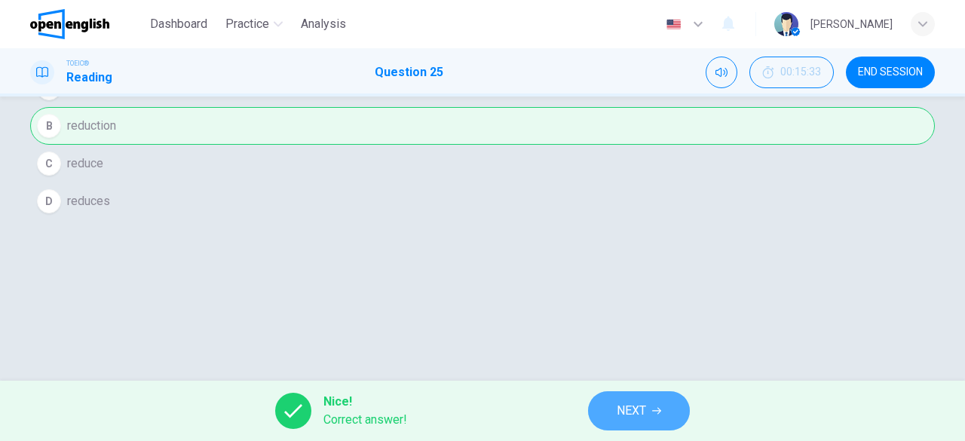
click at [644, 410] on span "NEXT" at bounding box center [630, 410] width 29 height 21
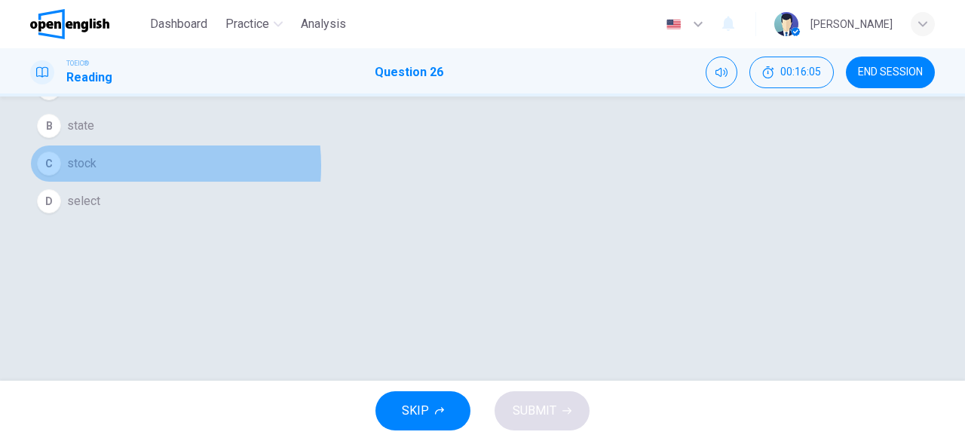
click at [422, 182] on button "C stock" at bounding box center [482, 164] width 904 height 38
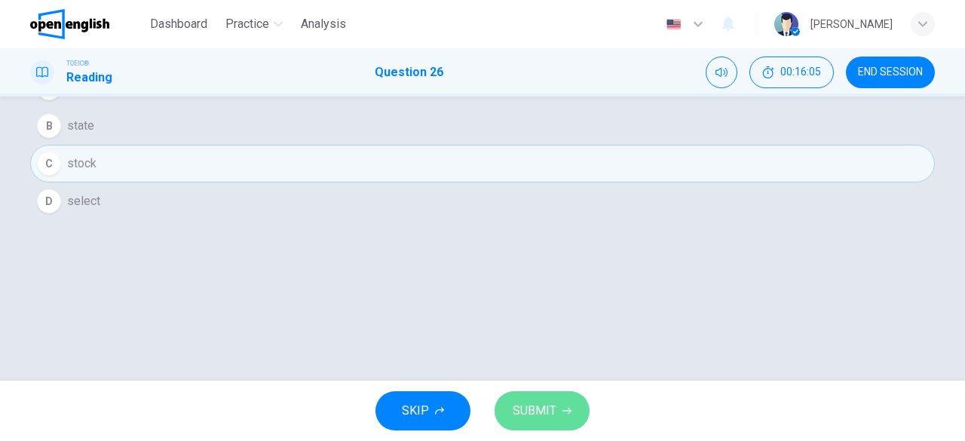
click at [521, 405] on span "SUBMIT" at bounding box center [534, 410] width 44 height 21
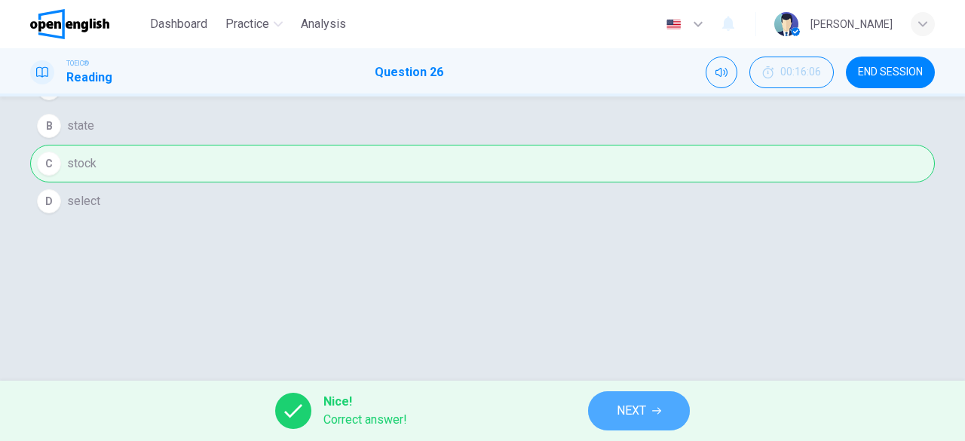
click at [609, 414] on button "NEXT" at bounding box center [639, 410] width 102 height 39
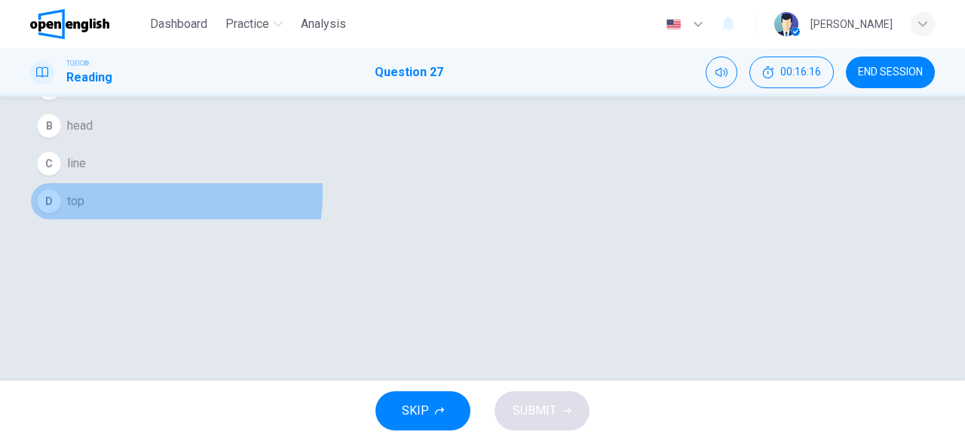
click at [443, 220] on button "D top" at bounding box center [482, 201] width 904 height 38
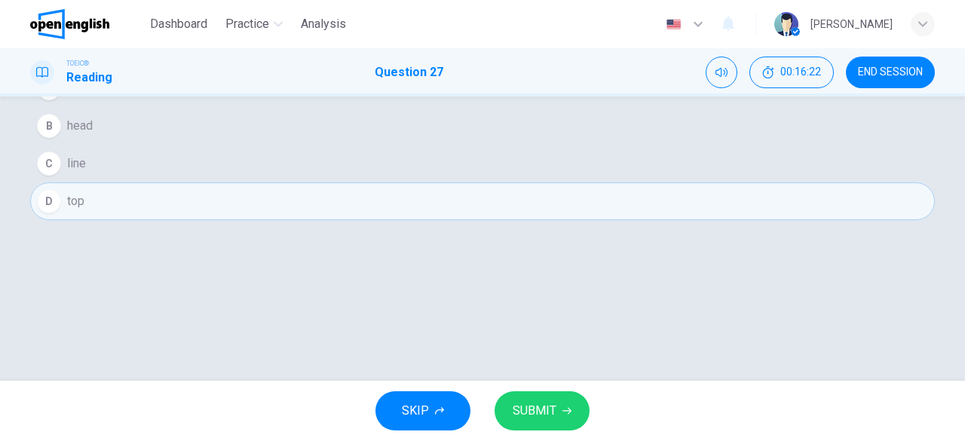
click at [534, 402] on span "SUBMIT" at bounding box center [534, 410] width 44 height 21
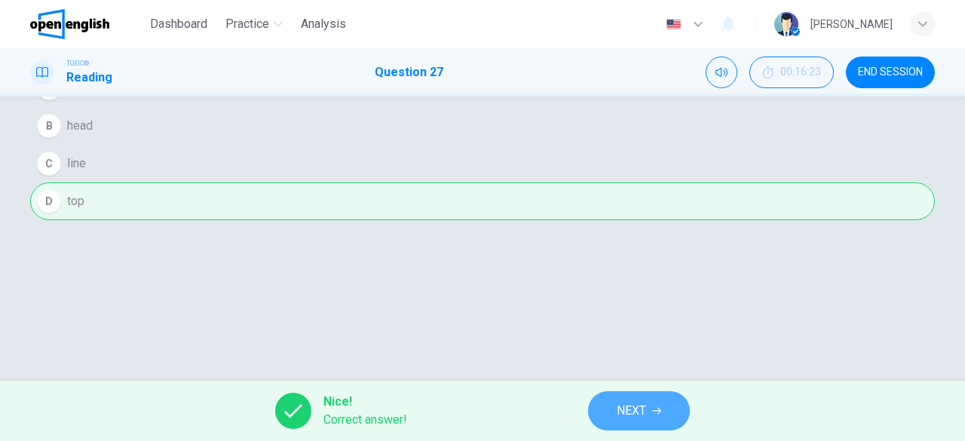
click at [654, 402] on button "NEXT" at bounding box center [639, 410] width 102 height 39
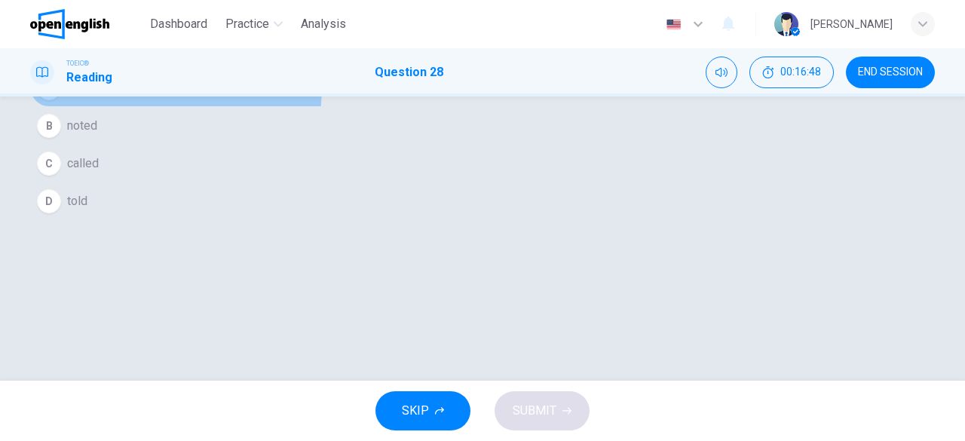
click at [107, 97] on span "needed" at bounding box center [87, 88] width 40 height 18
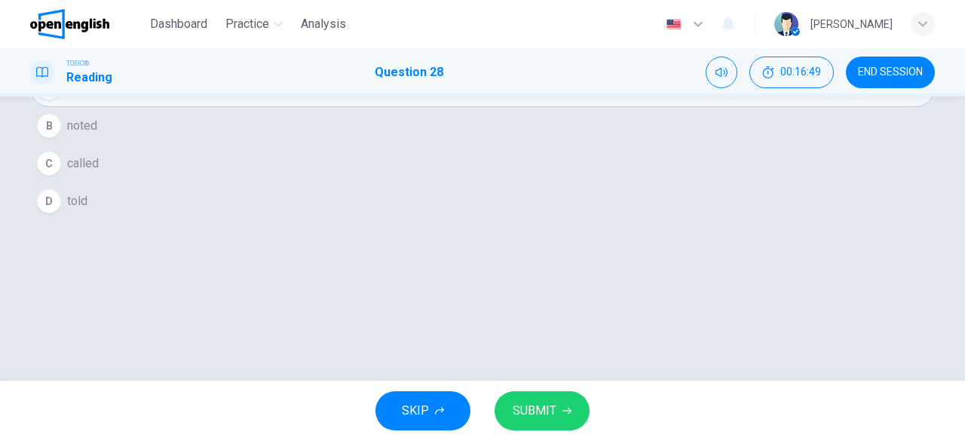
click at [536, 412] on span "SUBMIT" at bounding box center [534, 410] width 44 height 21
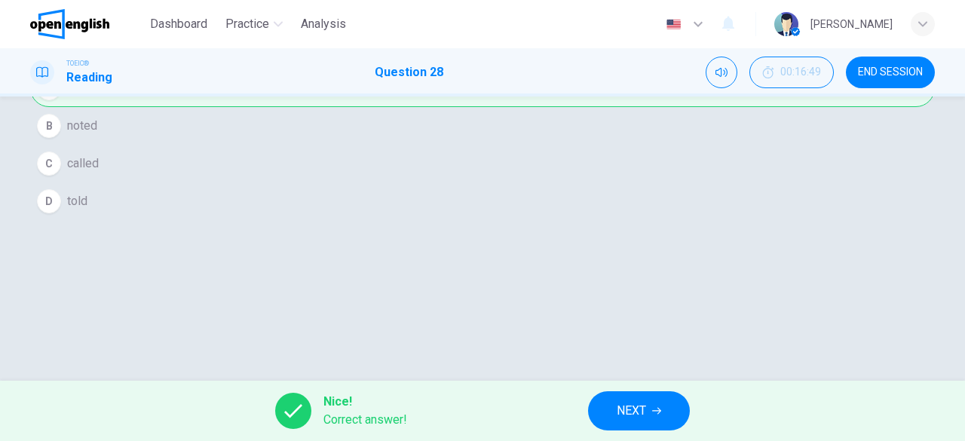
click at [641, 415] on span "NEXT" at bounding box center [630, 410] width 29 height 21
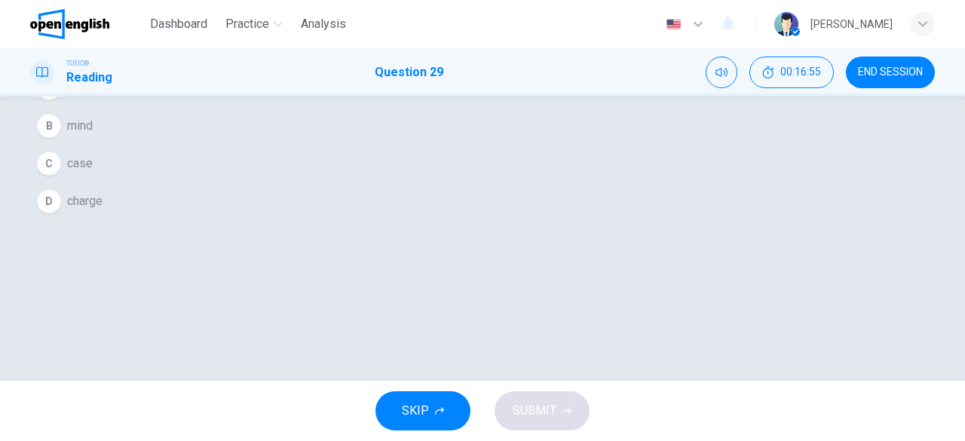
drag, startPoint x: 460, startPoint y: 305, endPoint x: 457, endPoint y: 312, distance: 7.8
click at [460, 220] on button "D charge" at bounding box center [482, 201] width 904 height 38
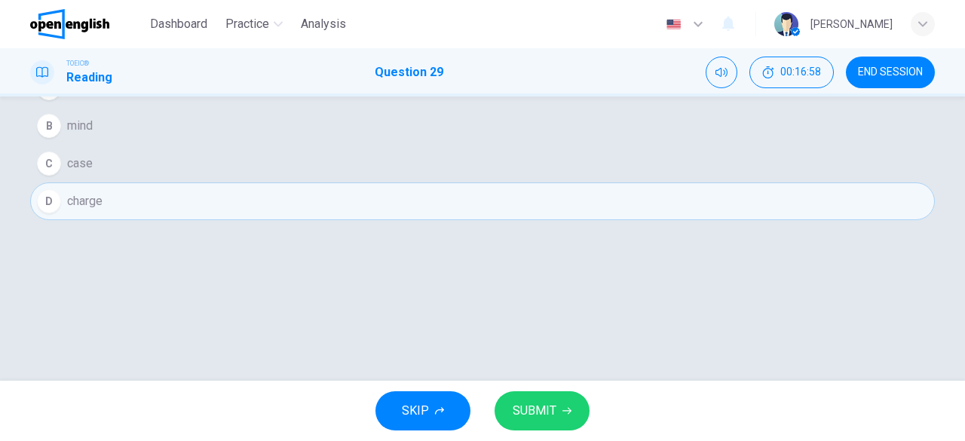
click at [544, 406] on span "SUBMIT" at bounding box center [534, 410] width 44 height 21
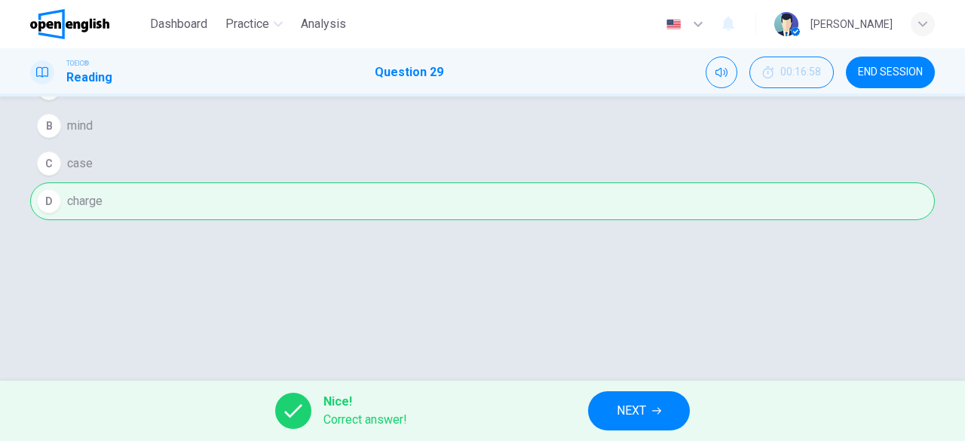
click at [635, 401] on span "NEXT" at bounding box center [630, 410] width 29 height 21
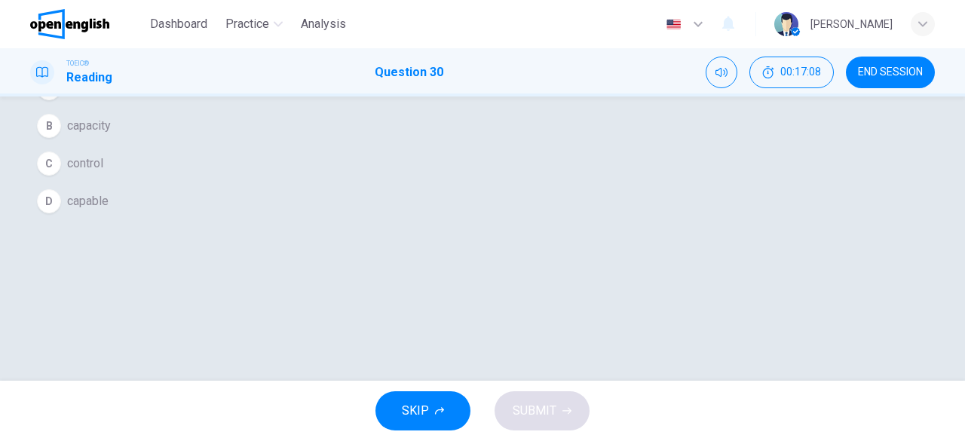
click at [446, 145] on button "B capacity" at bounding box center [482, 126] width 904 height 38
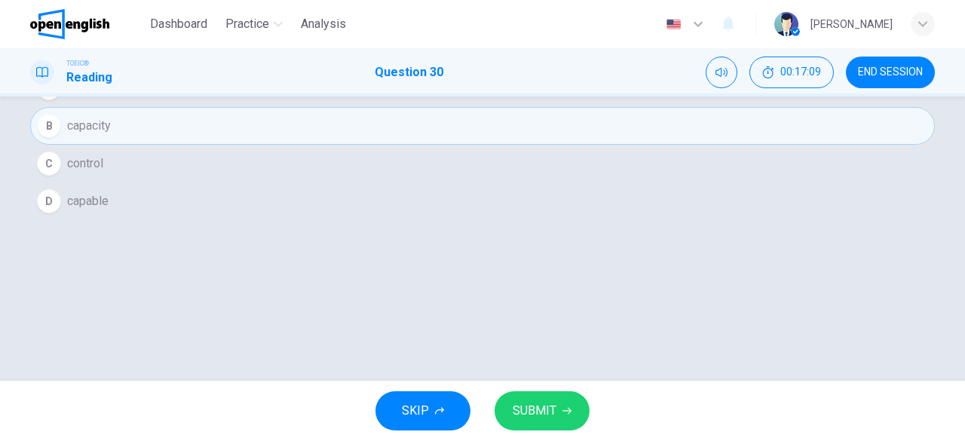
click at [555, 407] on button "SUBMIT" at bounding box center [541, 410] width 95 height 39
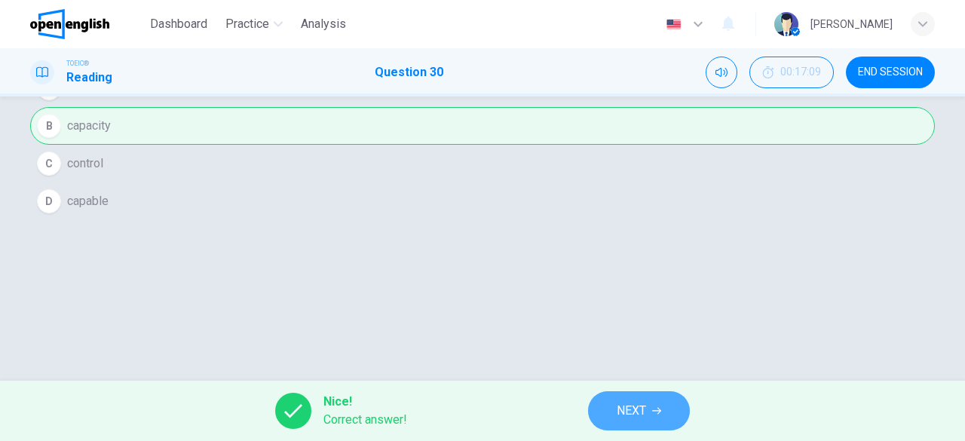
click at [646, 429] on button "NEXT" at bounding box center [639, 410] width 102 height 39
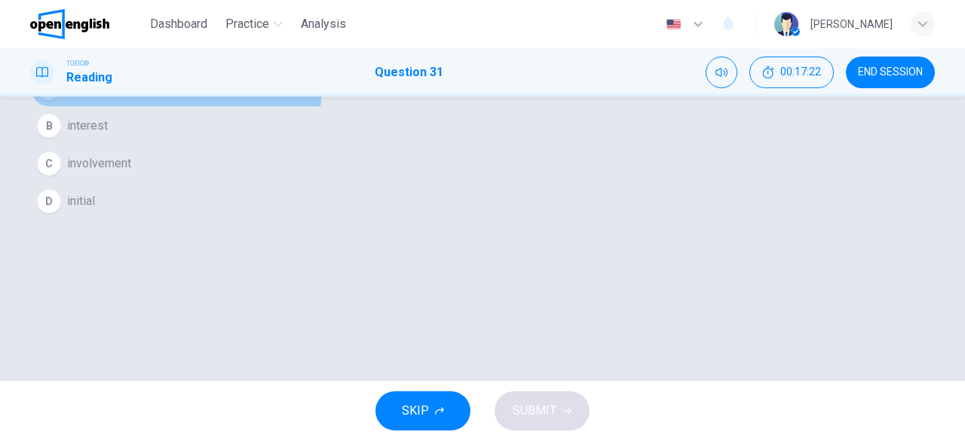
click at [424, 107] on button "A initiative" at bounding box center [482, 88] width 904 height 38
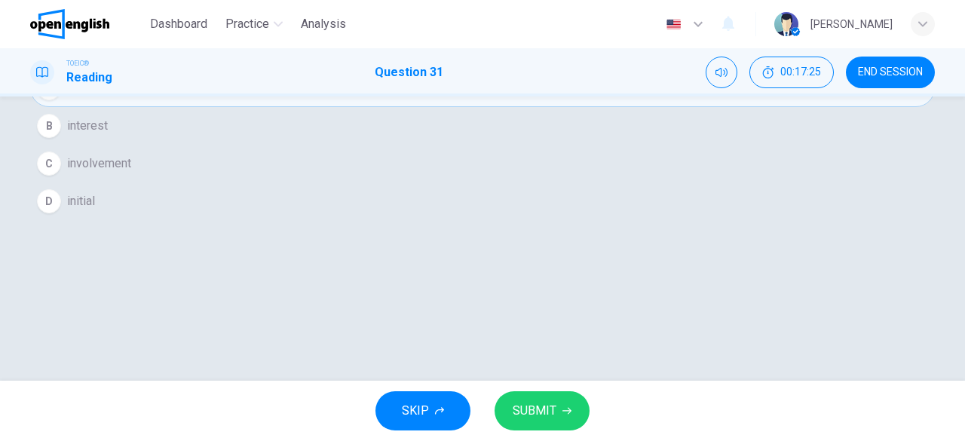
click at [534, 419] on span "SUBMIT" at bounding box center [534, 410] width 44 height 21
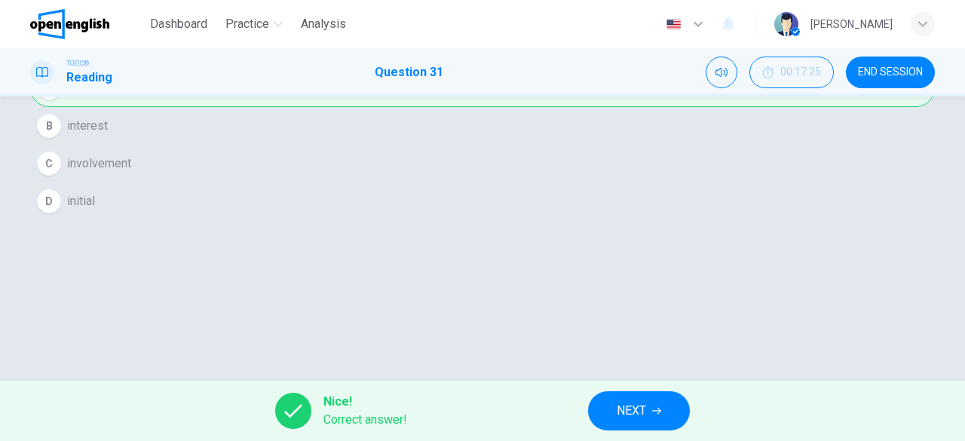
click at [627, 419] on span "NEXT" at bounding box center [630, 410] width 29 height 21
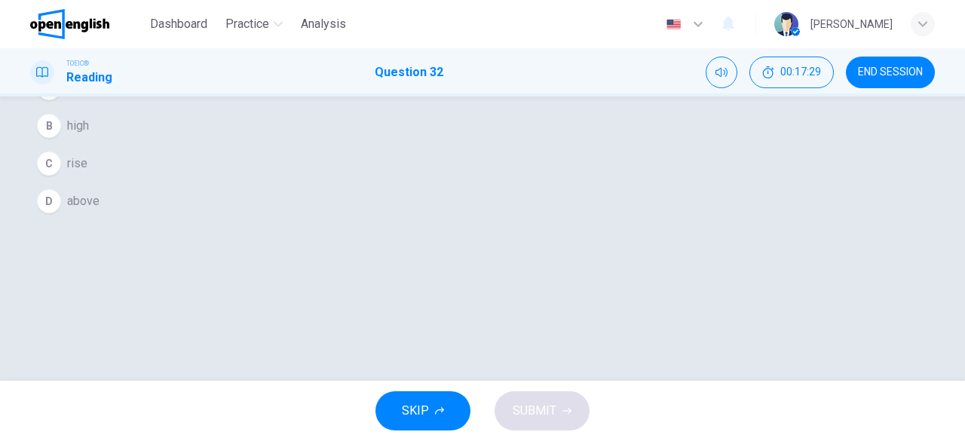
click at [481, 145] on button "B high" at bounding box center [482, 126] width 904 height 38
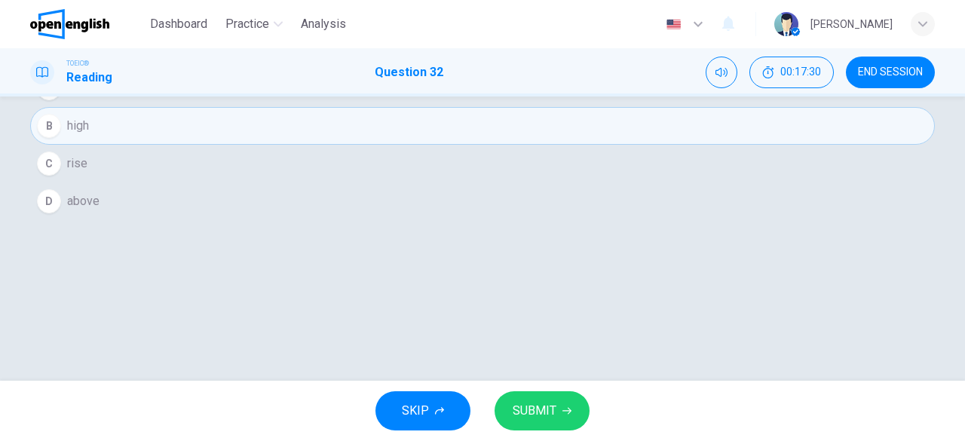
click at [463, 182] on button "C rise" at bounding box center [482, 164] width 904 height 38
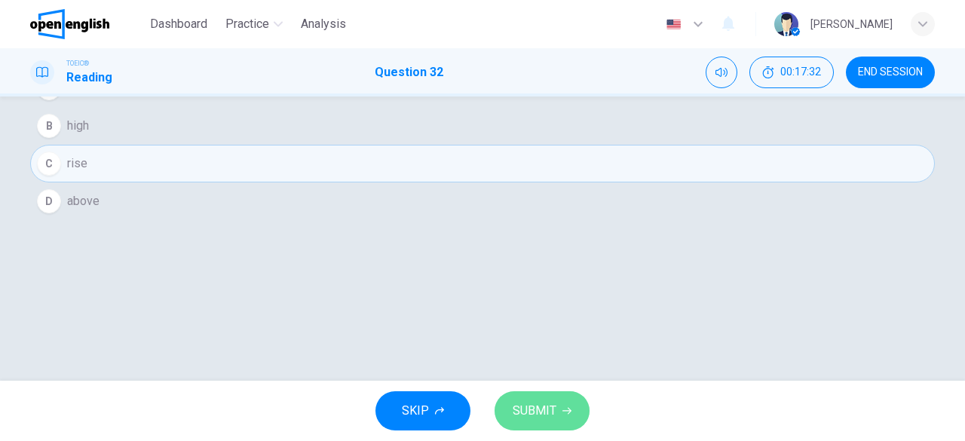
click at [559, 411] on button "SUBMIT" at bounding box center [541, 410] width 95 height 39
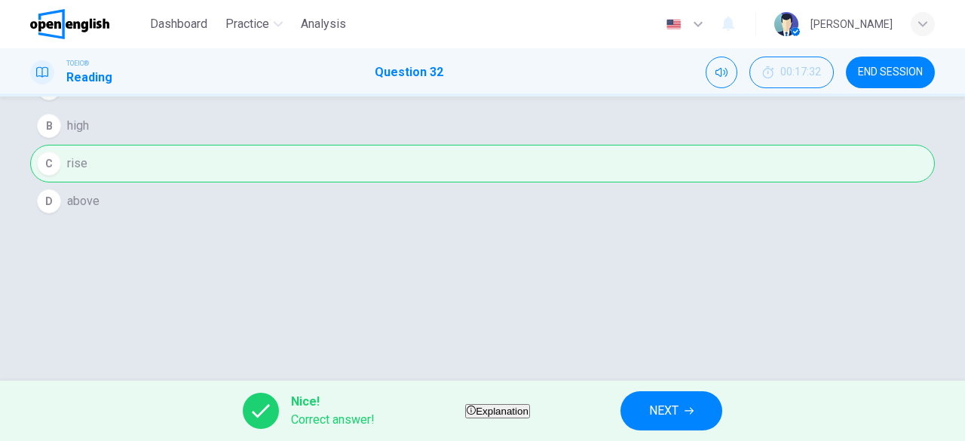
click at [678, 418] on span "NEXT" at bounding box center [663, 410] width 29 height 21
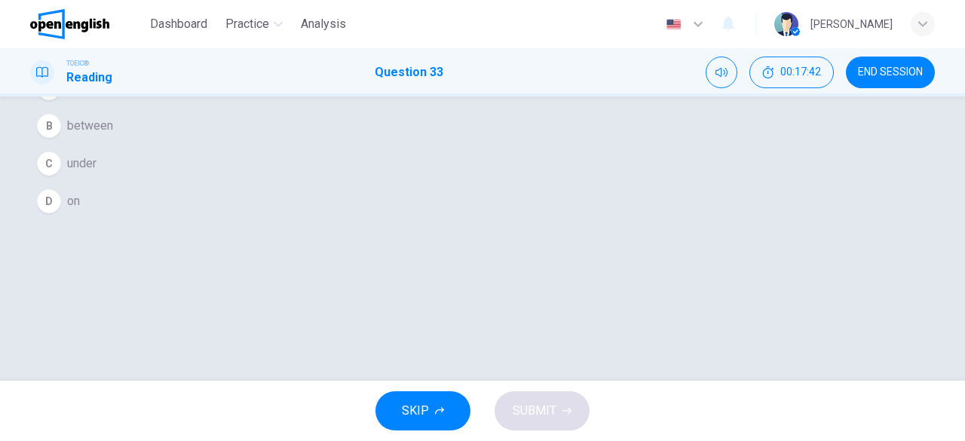
click at [432, 107] on button "A through" at bounding box center [482, 88] width 904 height 38
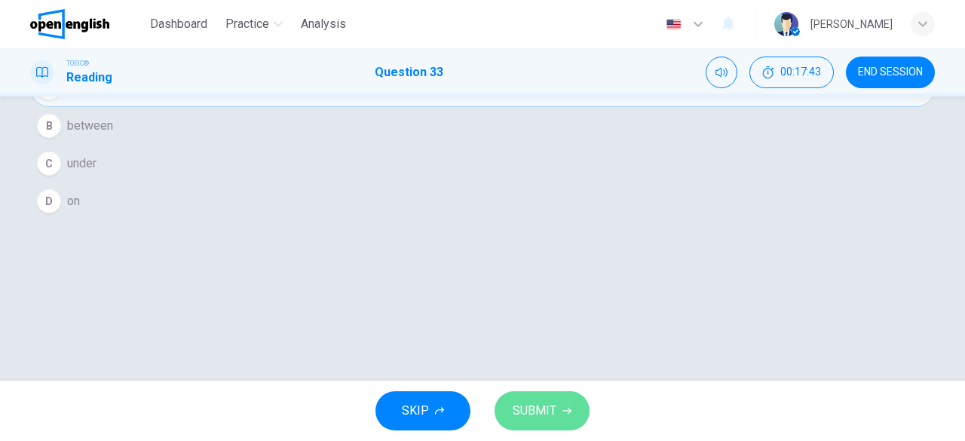
click at [548, 409] on span "SUBMIT" at bounding box center [534, 410] width 44 height 21
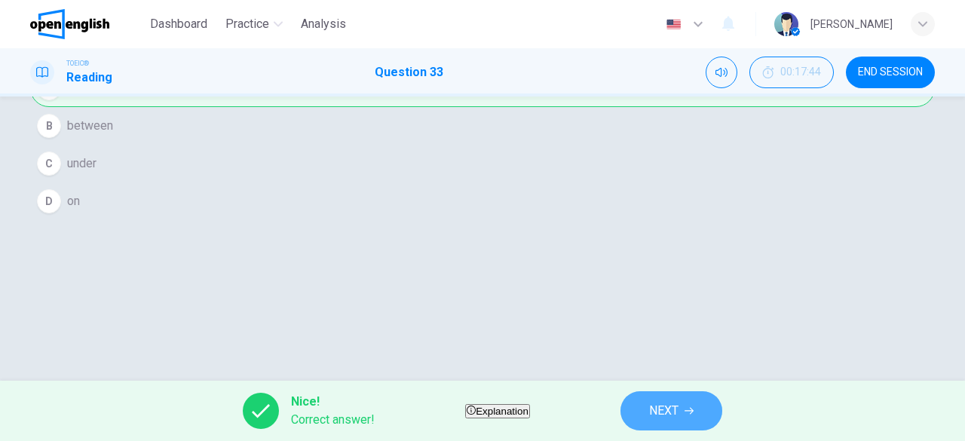
click at [678, 412] on span "NEXT" at bounding box center [663, 410] width 29 height 21
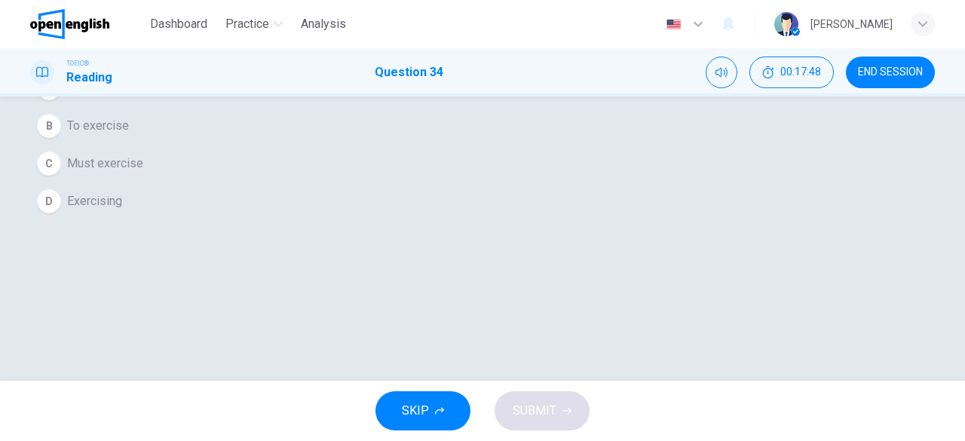
click at [476, 107] on button "A Exercise" at bounding box center [482, 88] width 904 height 38
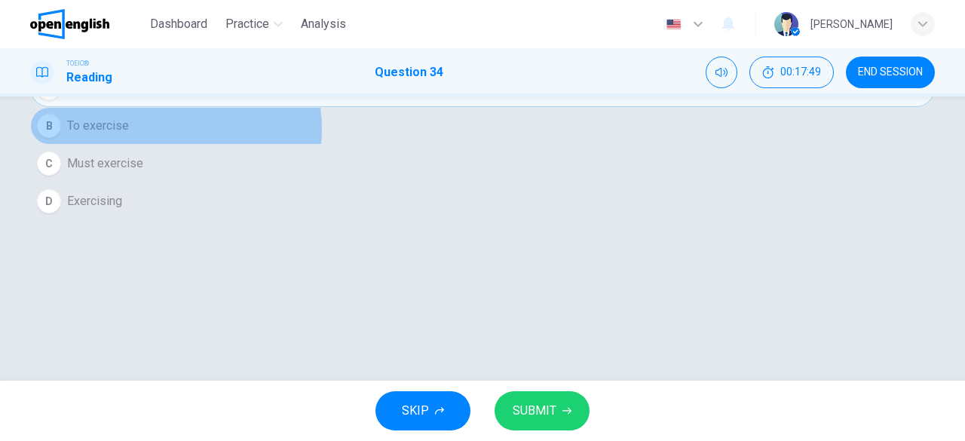
click at [476, 145] on button "B To exercise" at bounding box center [482, 126] width 904 height 38
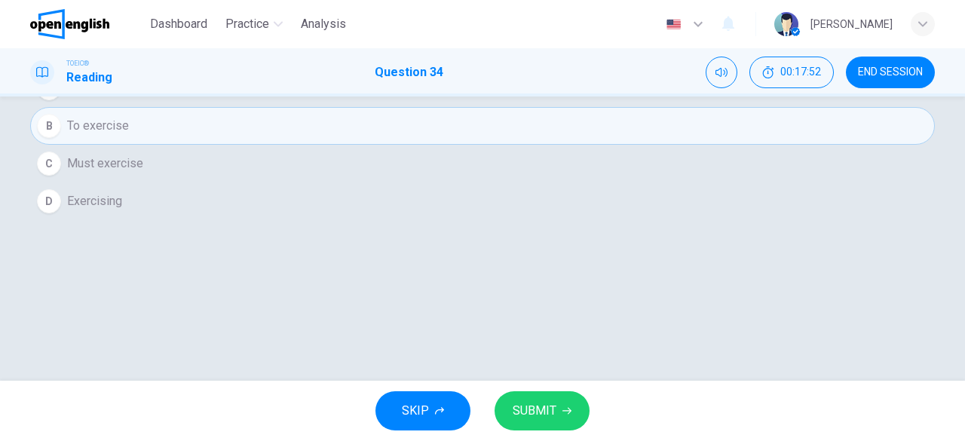
click at [442, 220] on button "D Exercising" at bounding box center [482, 201] width 904 height 38
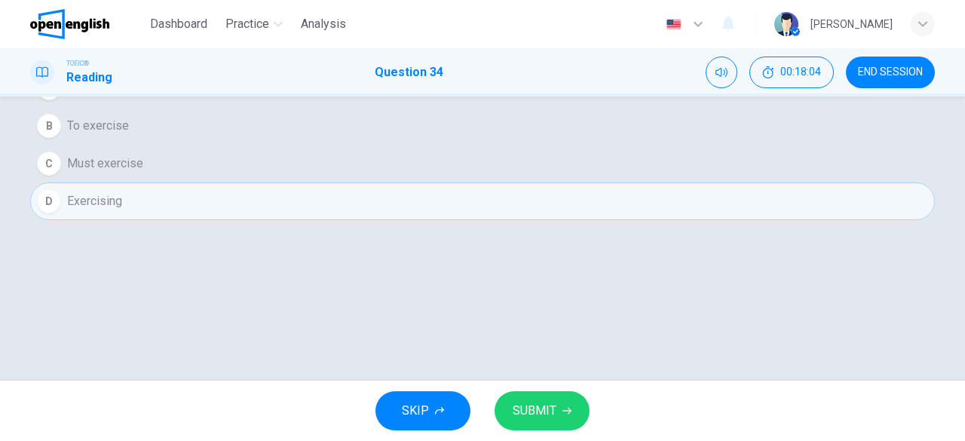
click at [555, 411] on span "SUBMIT" at bounding box center [534, 410] width 44 height 21
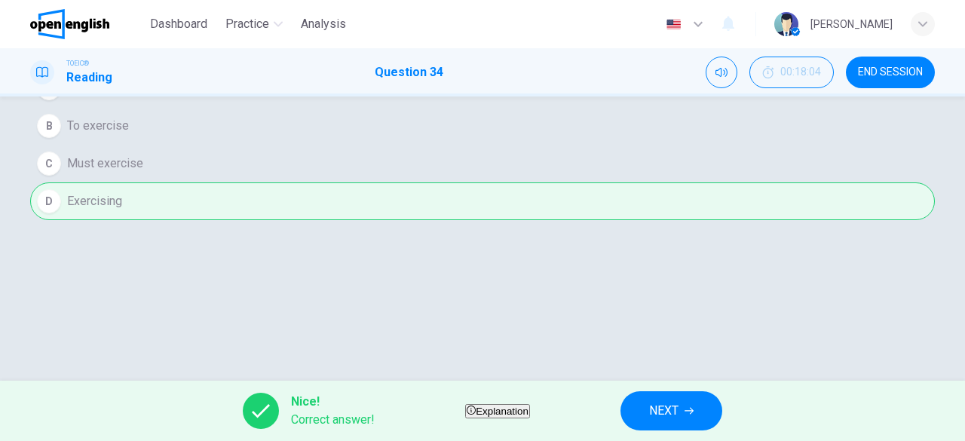
click at [676, 397] on button "NEXT" at bounding box center [671, 410] width 102 height 39
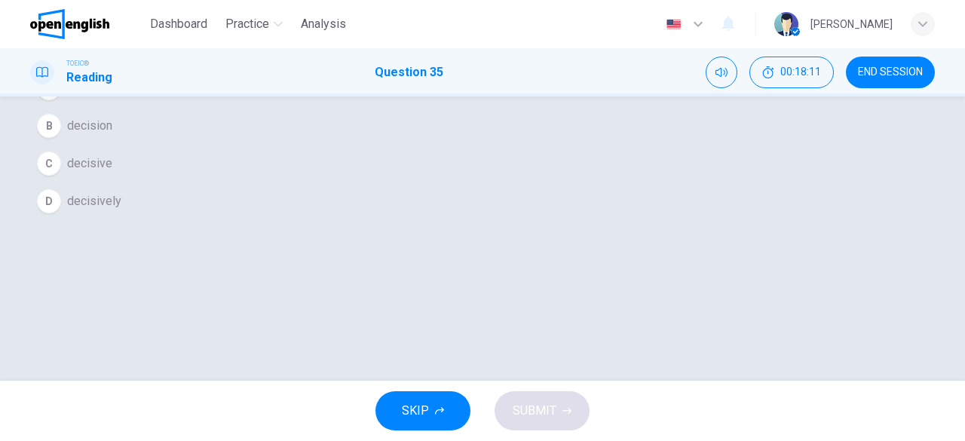
click at [428, 182] on button "C decisive" at bounding box center [482, 164] width 904 height 38
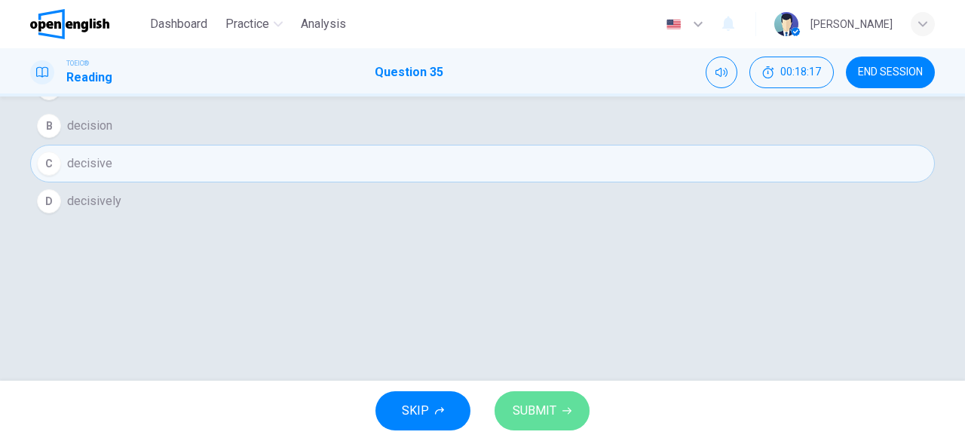
click at [535, 421] on span "SUBMIT" at bounding box center [534, 410] width 44 height 21
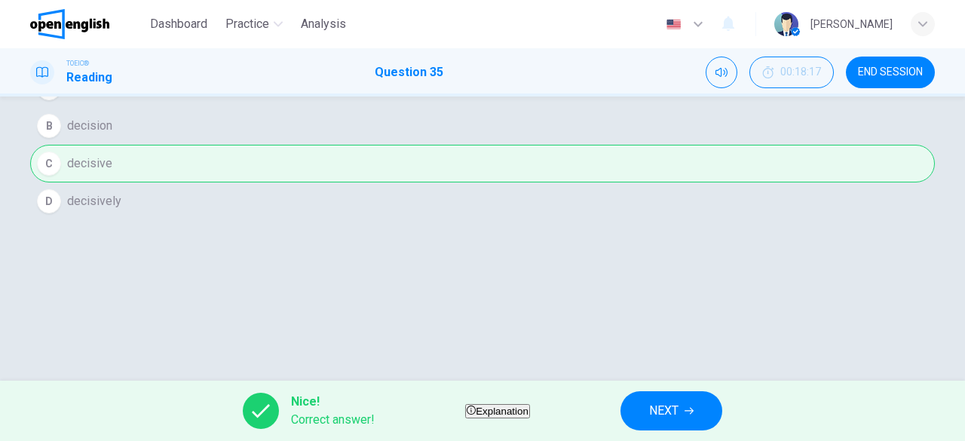
click at [693, 409] on icon "button" at bounding box center [688, 411] width 9 height 7
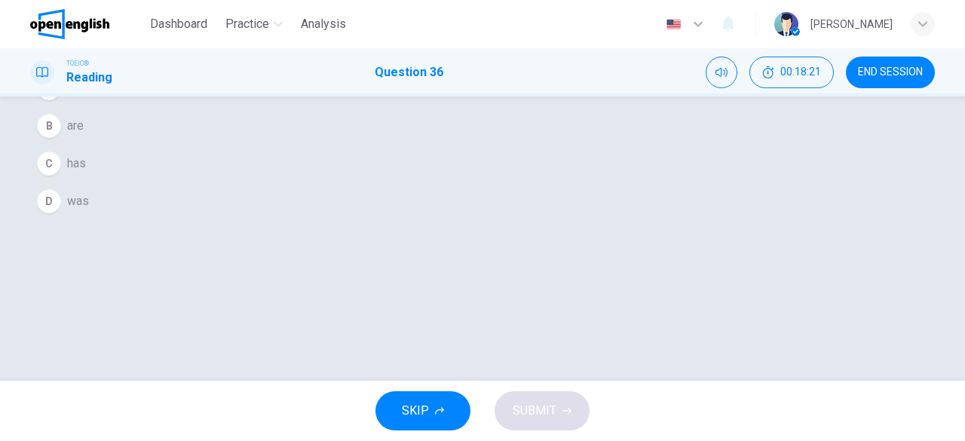
click at [402, 145] on button "B are" at bounding box center [482, 126] width 904 height 38
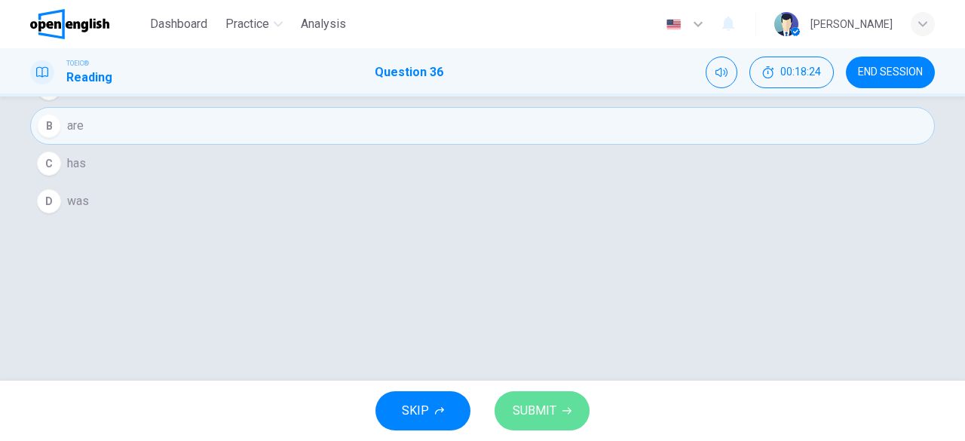
click at [541, 407] on span "SUBMIT" at bounding box center [534, 410] width 44 height 21
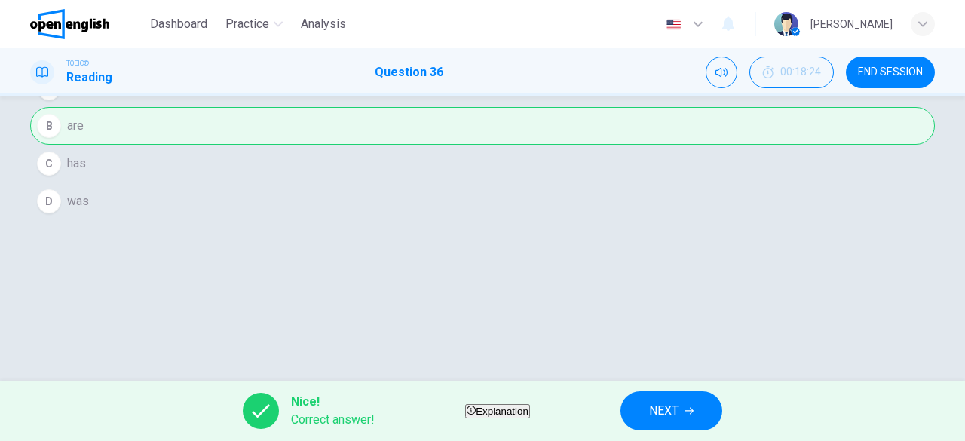
click at [717, 417] on button "NEXT" at bounding box center [671, 410] width 102 height 39
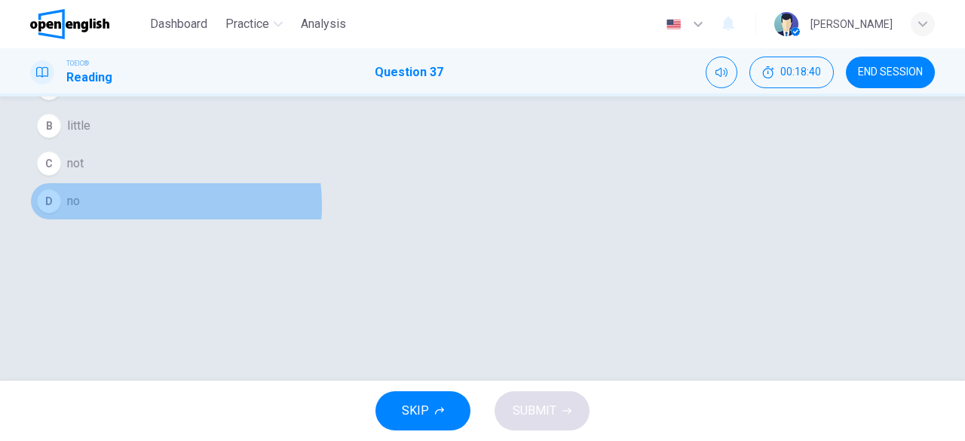
click at [434, 220] on button "D no" at bounding box center [482, 201] width 904 height 38
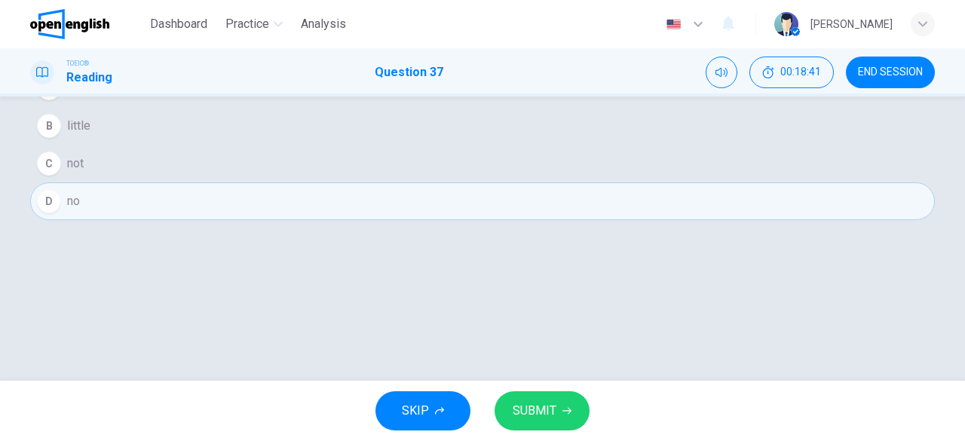
click at [538, 403] on span "SUBMIT" at bounding box center [534, 410] width 44 height 21
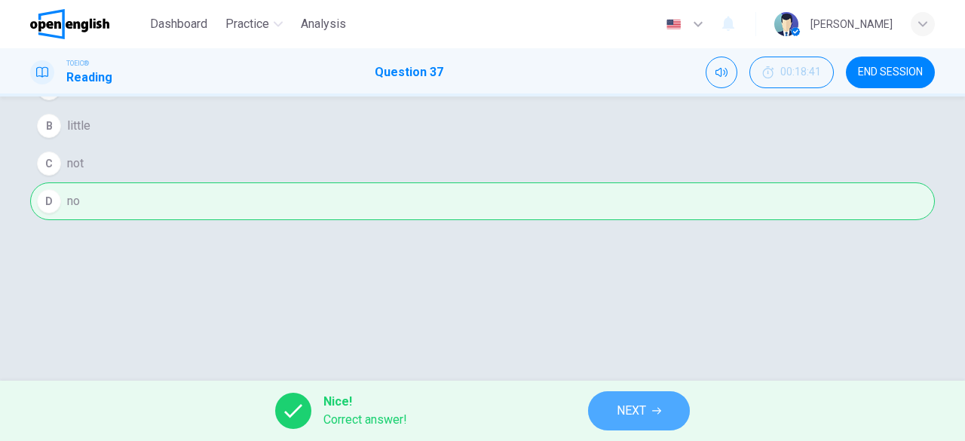
click at [677, 418] on button "NEXT" at bounding box center [639, 410] width 102 height 39
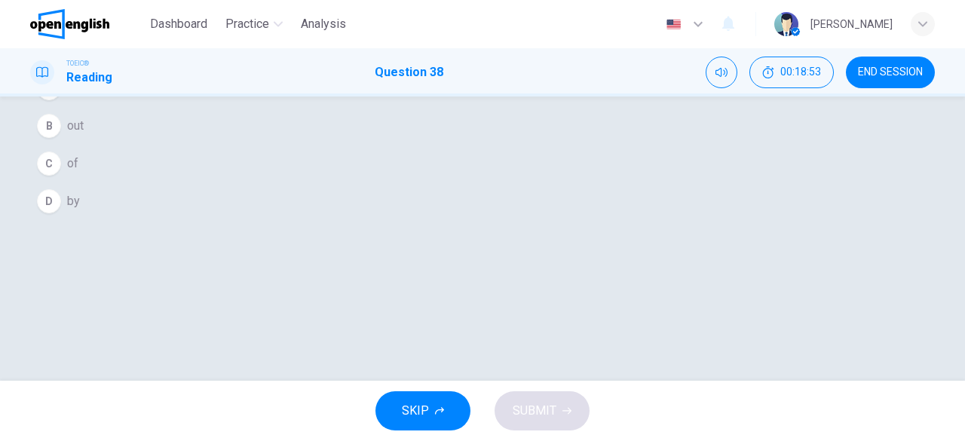
click at [439, 107] on button "A in" at bounding box center [482, 88] width 904 height 38
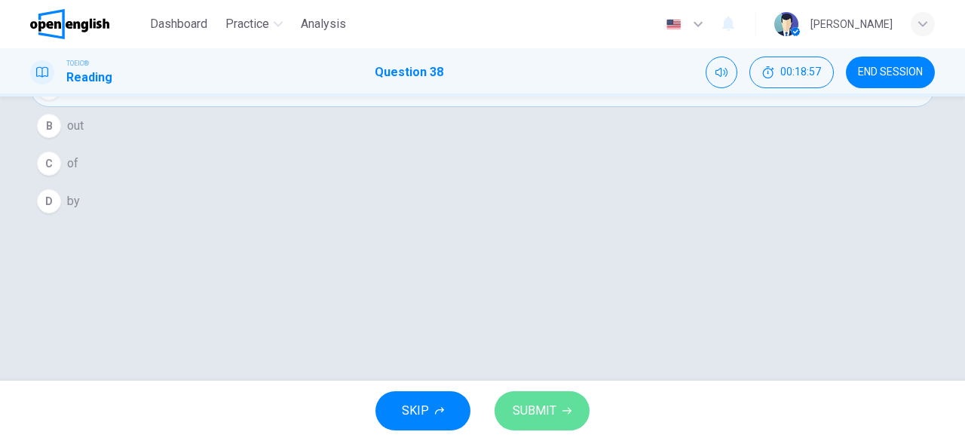
click at [561, 412] on button "SUBMIT" at bounding box center [541, 410] width 95 height 39
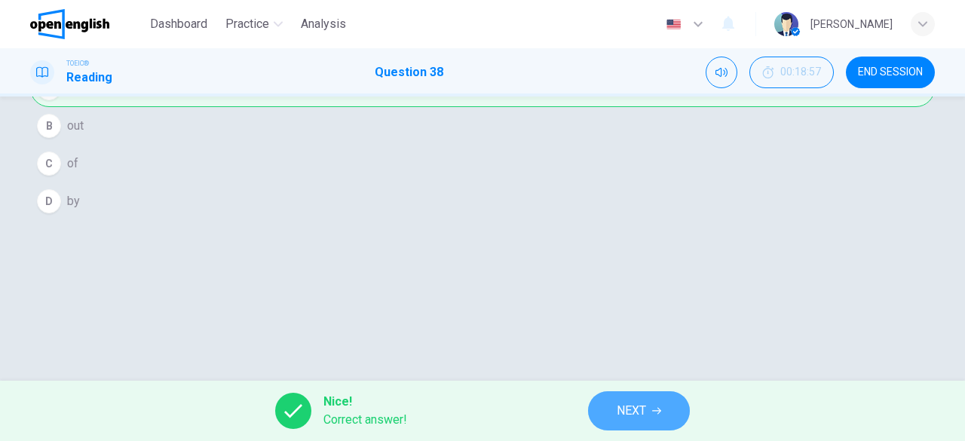
click at [610, 415] on button "NEXT" at bounding box center [639, 410] width 102 height 39
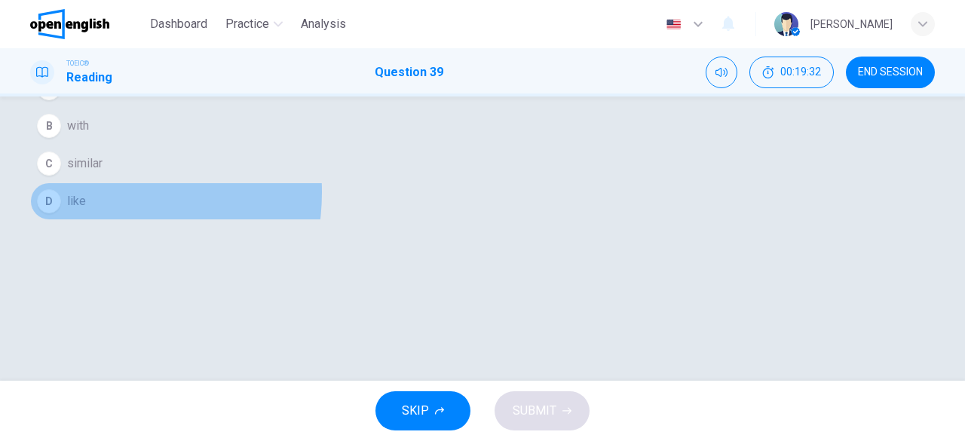
click at [393, 220] on button "D like" at bounding box center [482, 201] width 904 height 38
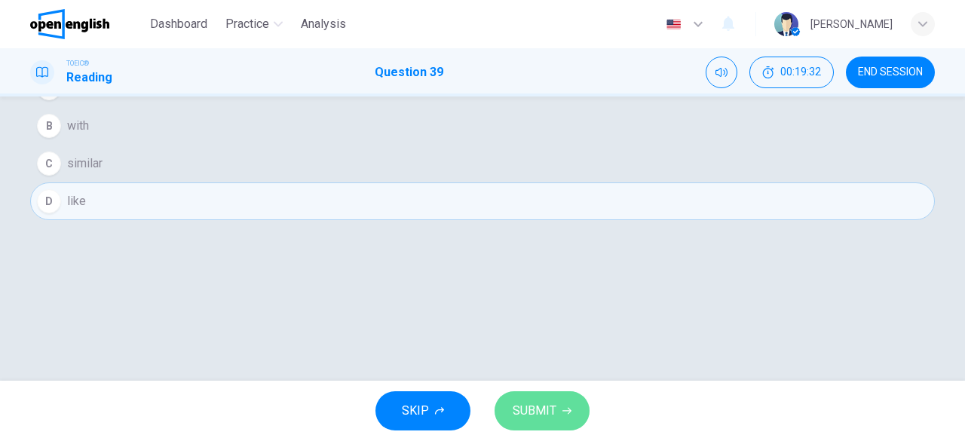
click at [524, 413] on span "SUBMIT" at bounding box center [534, 410] width 44 height 21
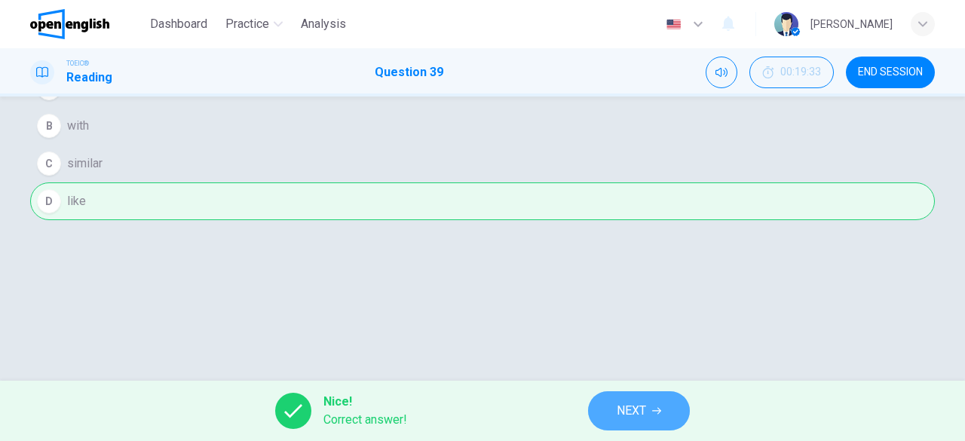
click at [612, 411] on button "NEXT" at bounding box center [639, 410] width 102 height 39
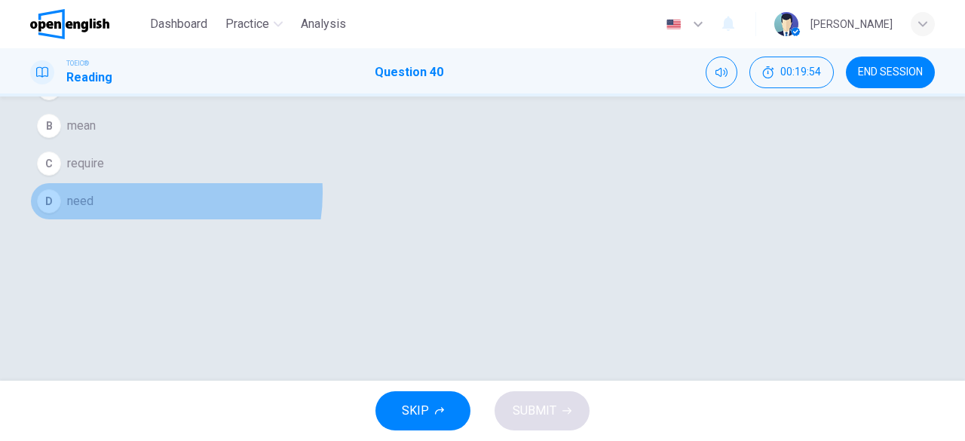
click at [445, 220] on button "D need" at bounding box center [482, 201] width 904 height 38
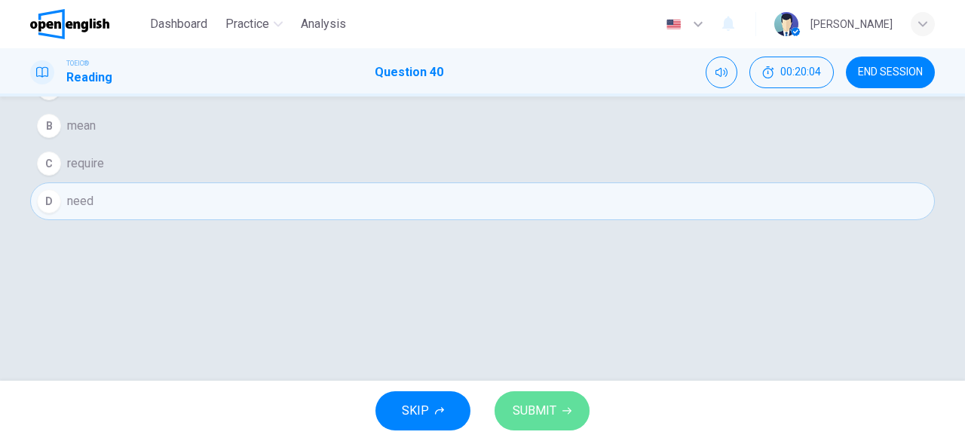
click at [551, 400] on span "SUBMIT" at bounding box center [534, 410] width 44 height 21
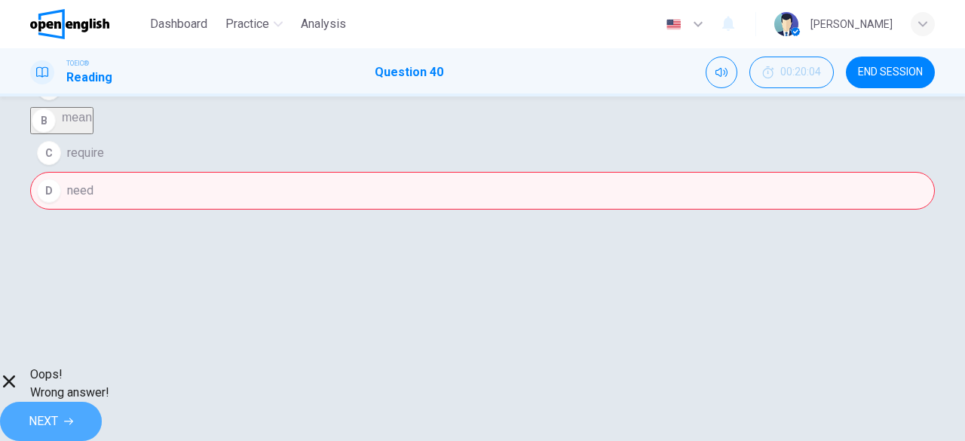
click at [102, 408] on button "NEXT" at bounding box center [51, 421] width 102 height 39
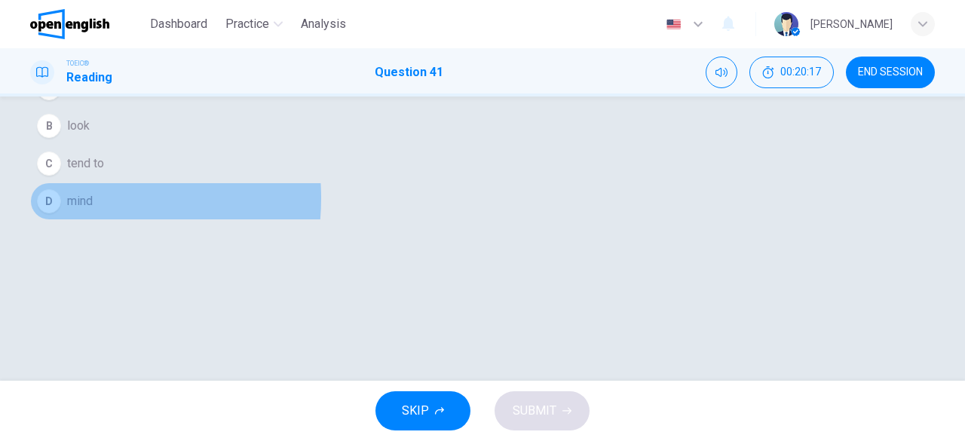
click at [93, 210] on span "mind" at bounding box center [80, 201] width 26 height 18
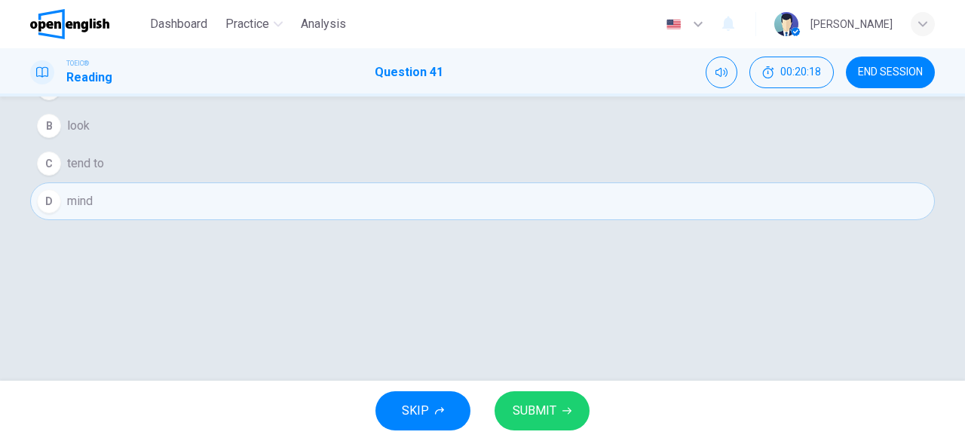
click at [560, 405] on button "SUBMIT" at bounding box center [541, 410] width 95 height 39
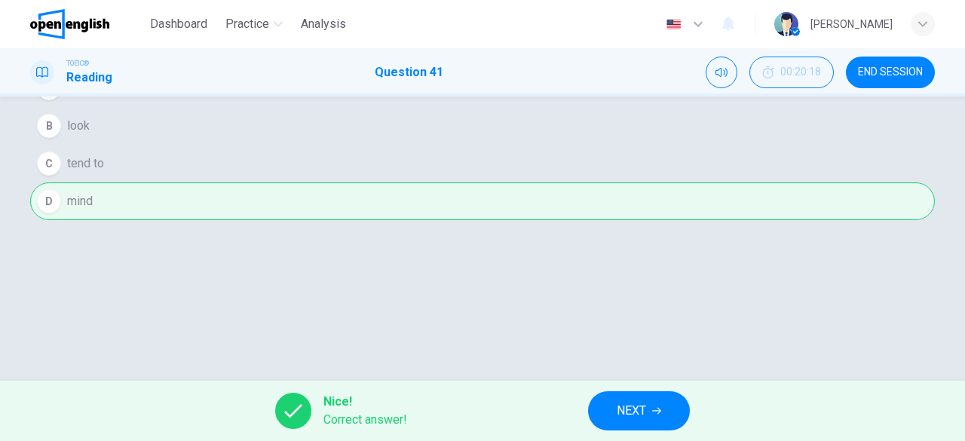
click at [645, 403] on span "NEXT" at bounding box center [630, 410] width 29 height 21
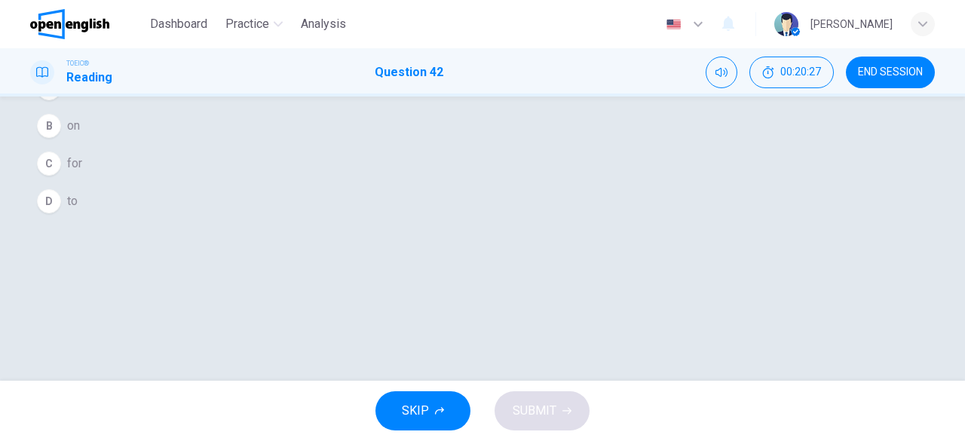
click at [431, 145] on button "B on" at bounding box center [482, 126] width 904 height 38
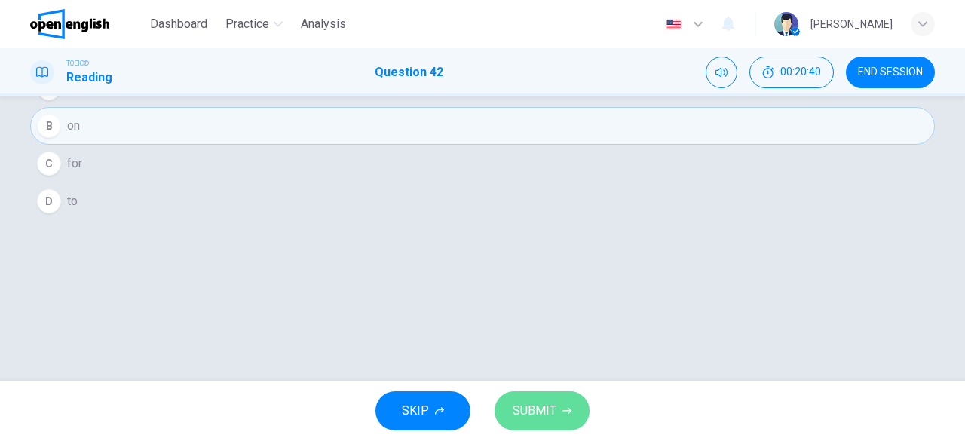
click at [550, 405] on span "SUBMIT" at bounding box center [534, 410] width 44 height 21
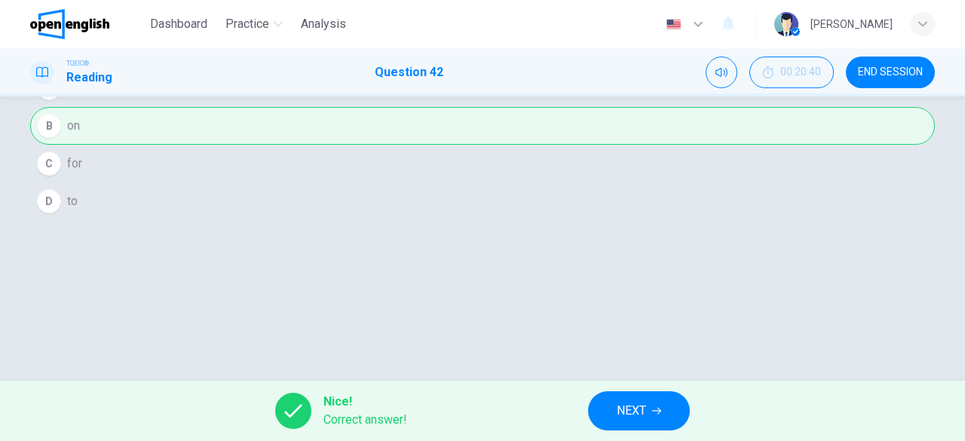
click at [651, 440] on div "Nice! Correct answer! NEXT" at bounding box center [482, 411] width 965 height 60
click at [645, 419] on span "NEXT" at bounding box center [630, 410] width 29 height 21
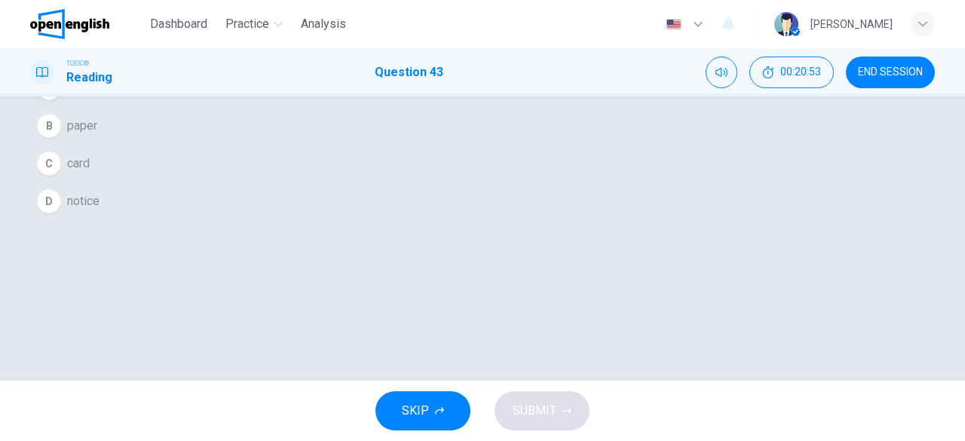
click at [457, 182] on button "C card" at bounding box center [482, 164] width 904 height 38
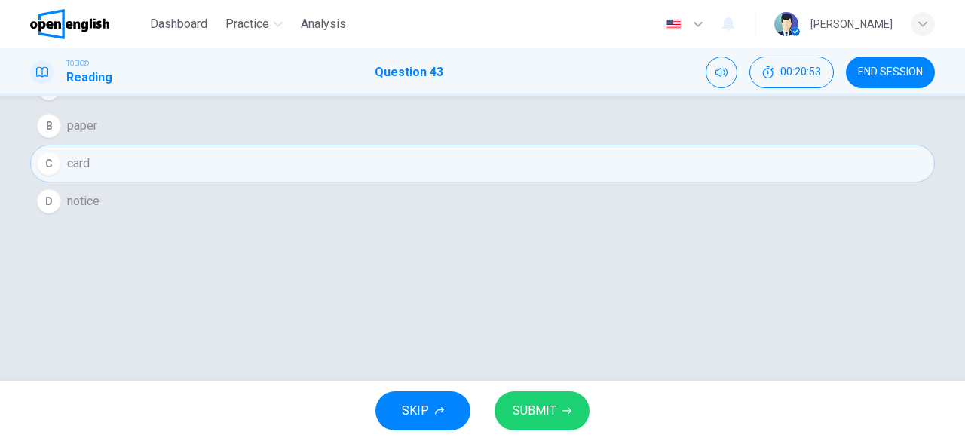
click at [575, 418] on button "SUBMIT" at bounding box center [541, 410] width 95 height 39
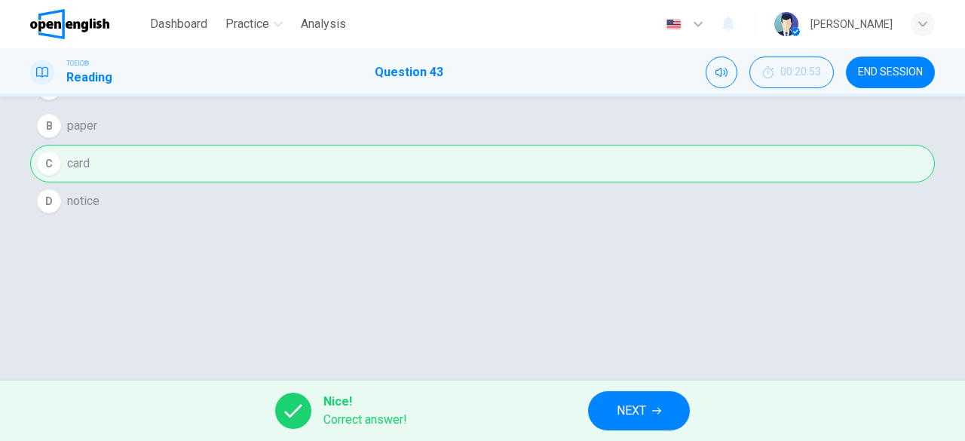
click at [631, 400] on span "NEXT" at bounding box center [630, 410] width 29 height 21
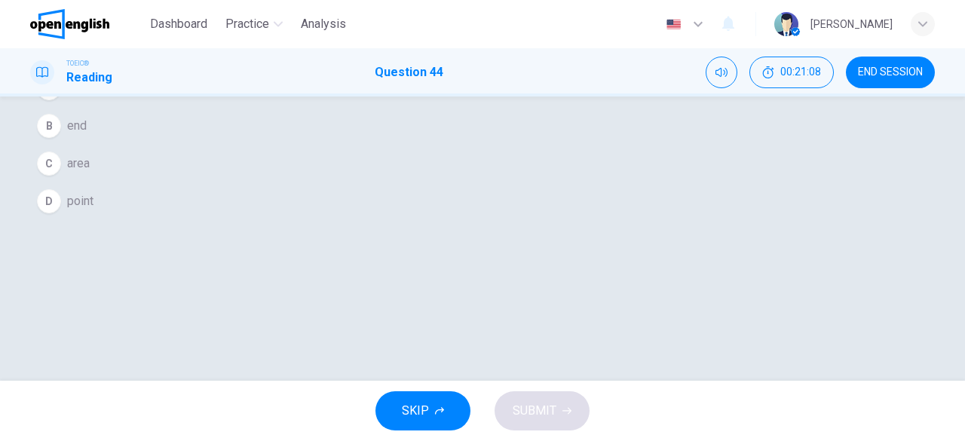
click at [443, 107] on button "A center" at bounding box center [482, 88] width 904 height 38
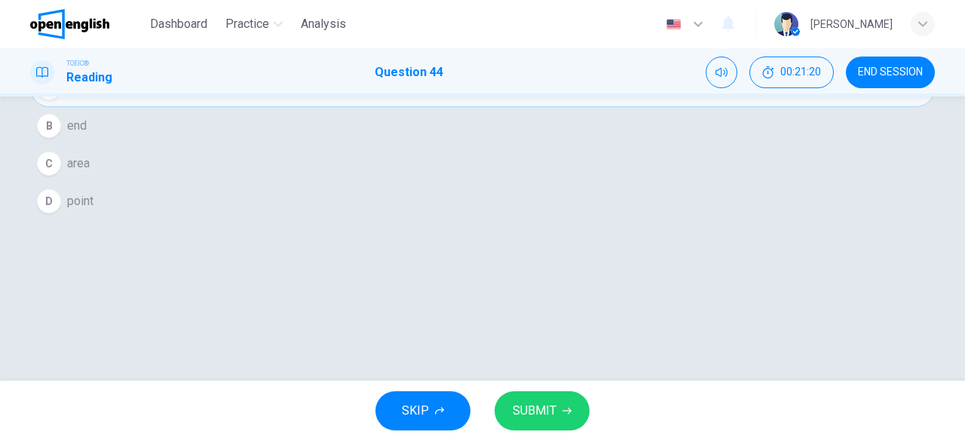
click at [547, 415] on span "SUBMIT" at bounding box center [534, 410] width 44 height 21
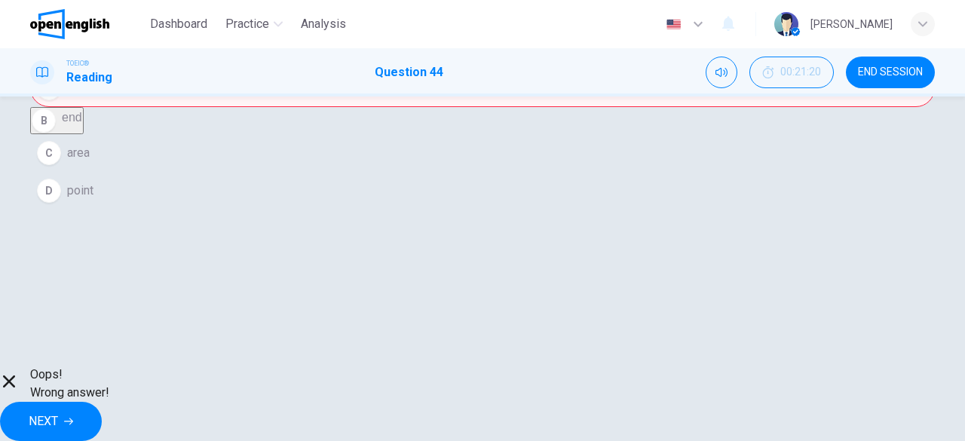
click at [102, 423] on button "NEXT" at bounding box center [51, 421] width 102 height 39
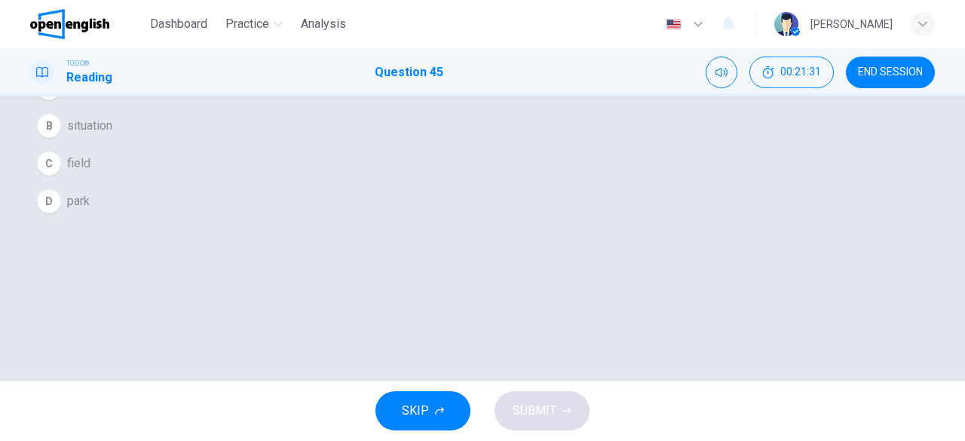
click at [414, 220] on button "D park" at bounding box center [482, 201] width 904 height 38
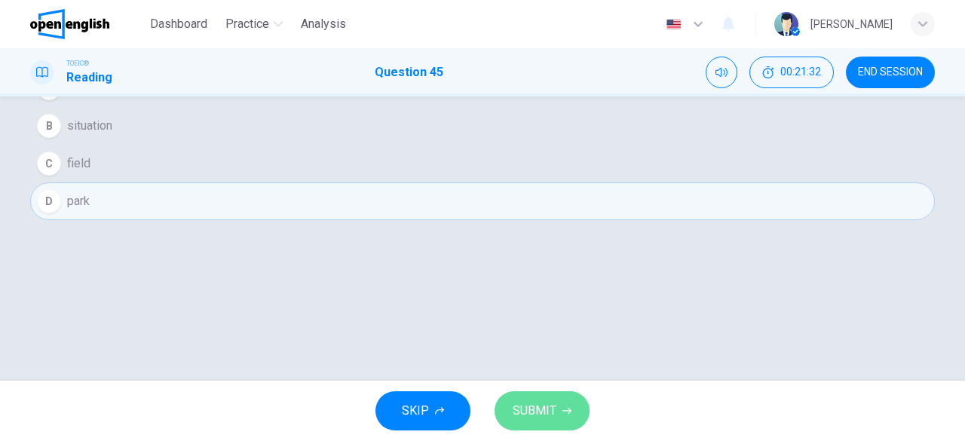
click at [551, 411] on span "SUBMIT" at bounding box center [534, 410] width 44 height 21
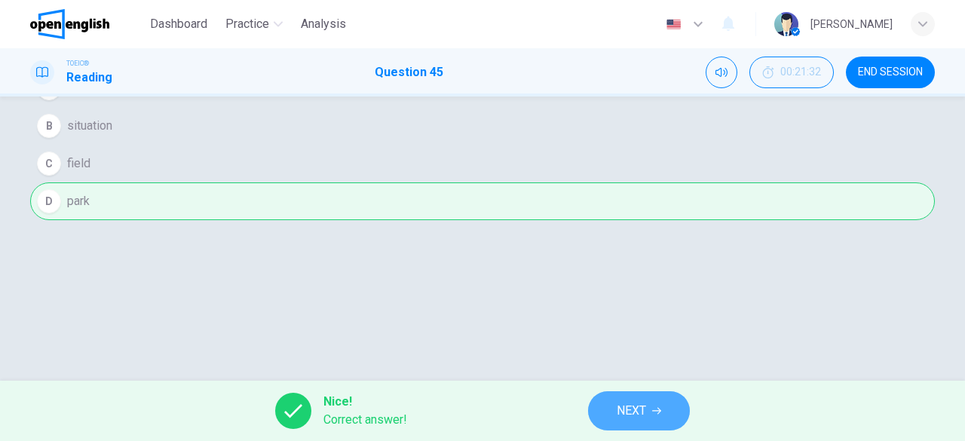
click at [665, 402] on button "NEXT" at bounding box center [639, 410] width 102 height 39
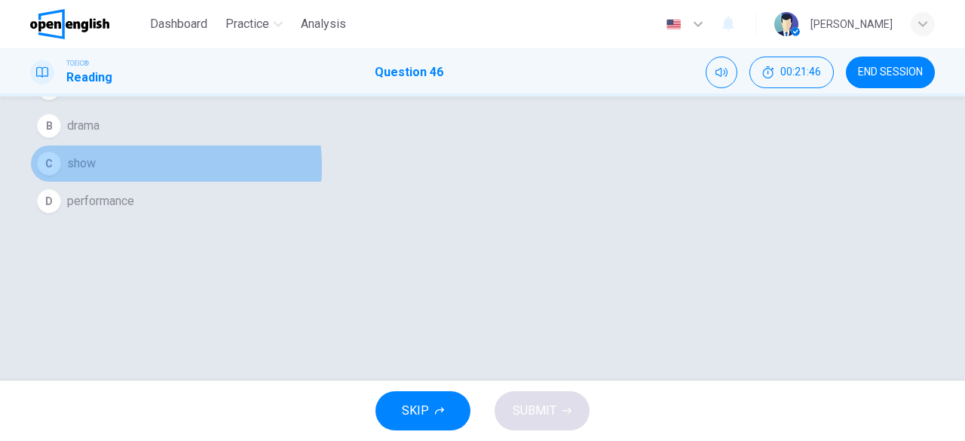
click at [439, 182] on button "C show" at bounding box center [482, 164] width 904 height 38
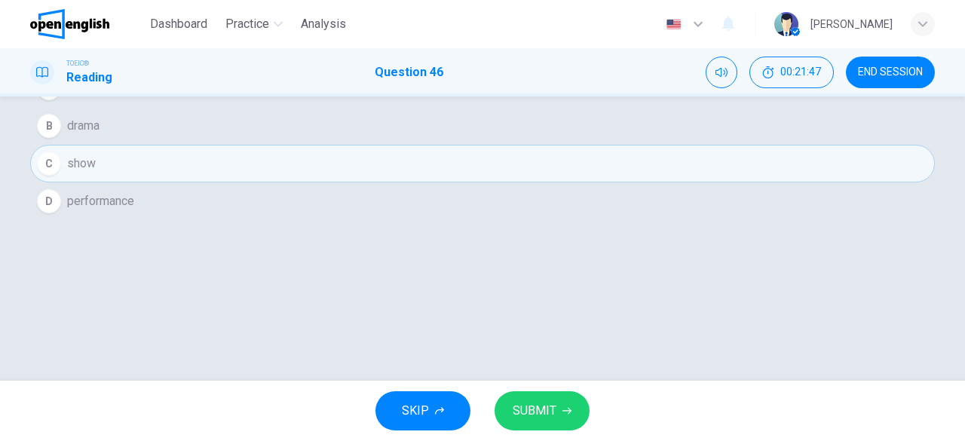
click at [538, 402] on span "SUBMIT" at bounding box center [534, 410] width 44 height 21
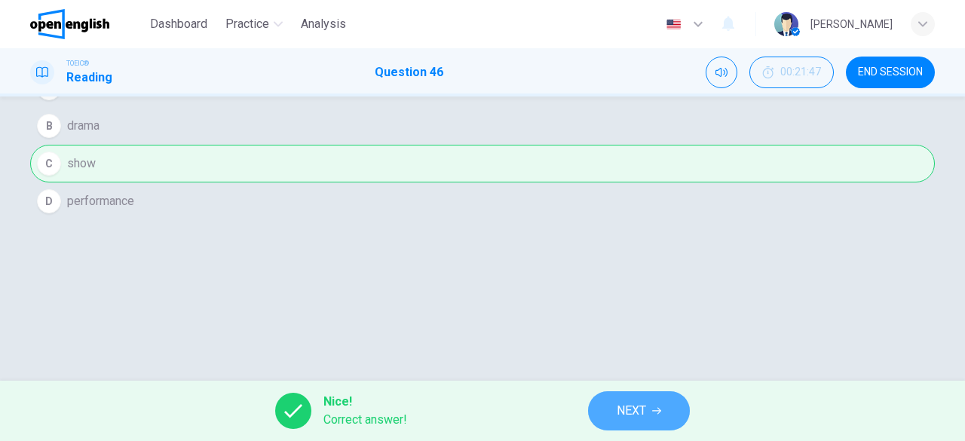
click at [621, 397] on button "NEXT" at bounding box center [639, 410] width 102 height 39
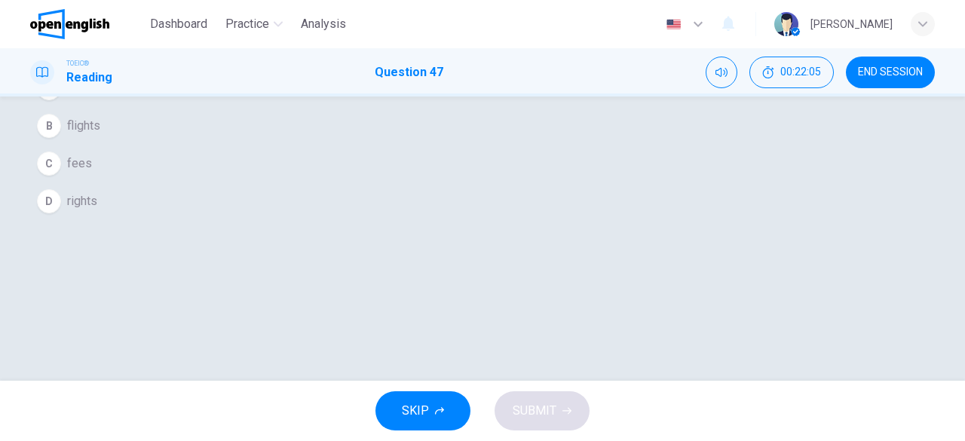
click at [393, 107] on button "A sprees" at bounding box center [482, 88] width 904 height 38
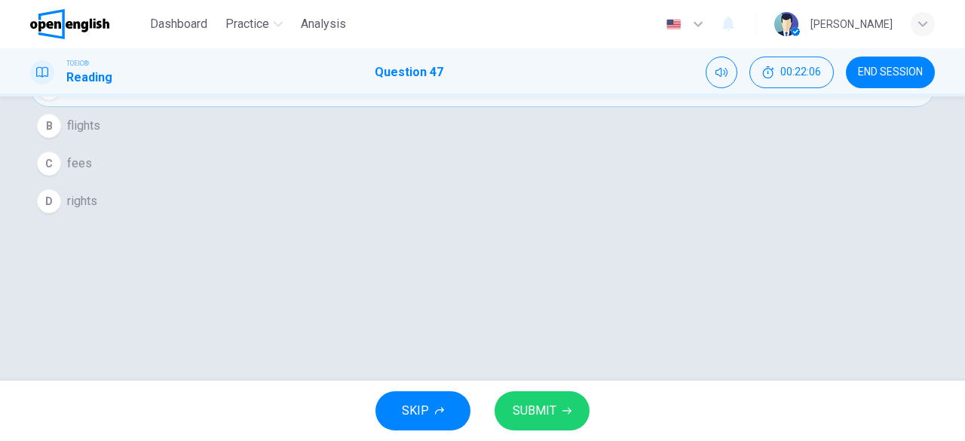
click at [546, 419] on span "SUBMIT" at bounding box center [534, 410] width 44 height 21
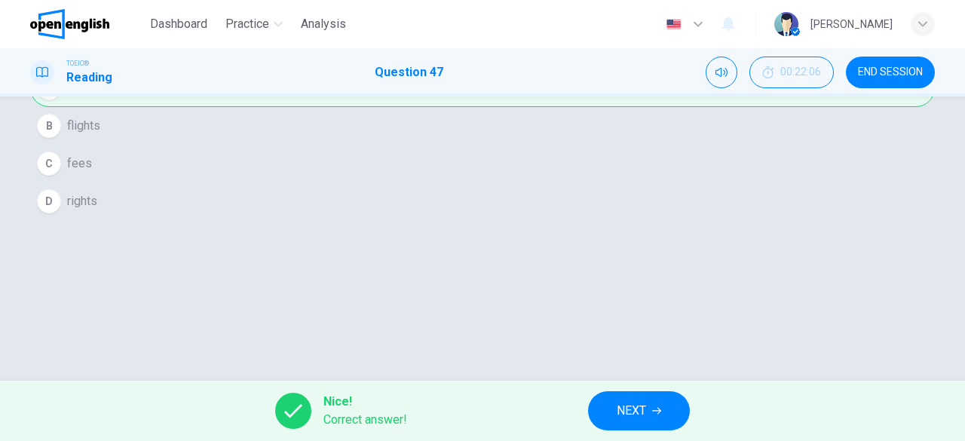
click at [630, 399] on button "NEXT" at bounding box center [639, 410] width 102 height 39
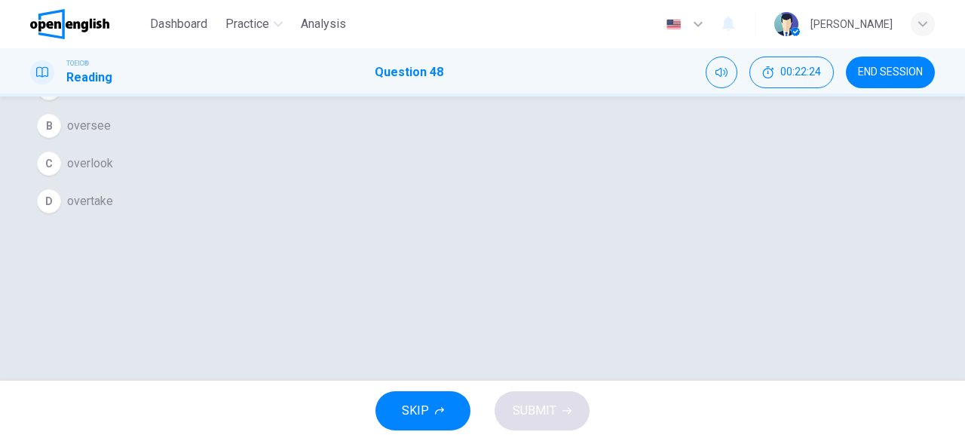
click at [508, 182] on button "C overlook" at bounding box center [482, 164] width 904 height 38
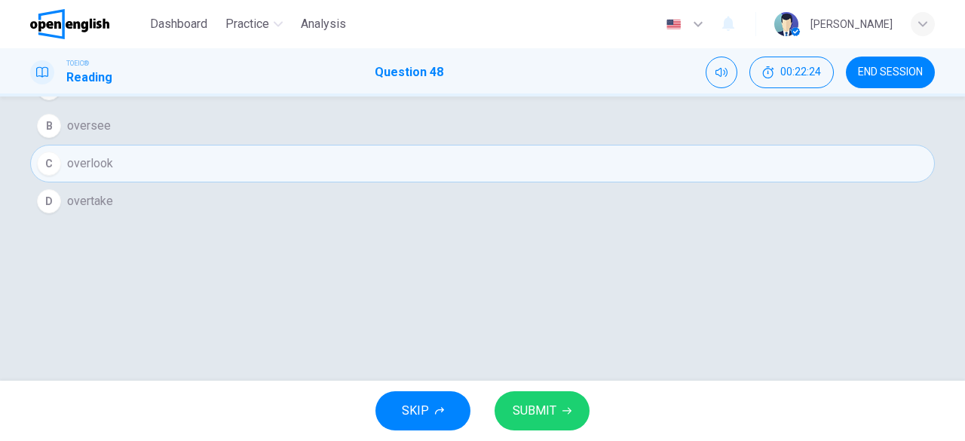
click at [541, 417] on span "SUBMIT" at bounding box center [534, 410] width 44 height 21
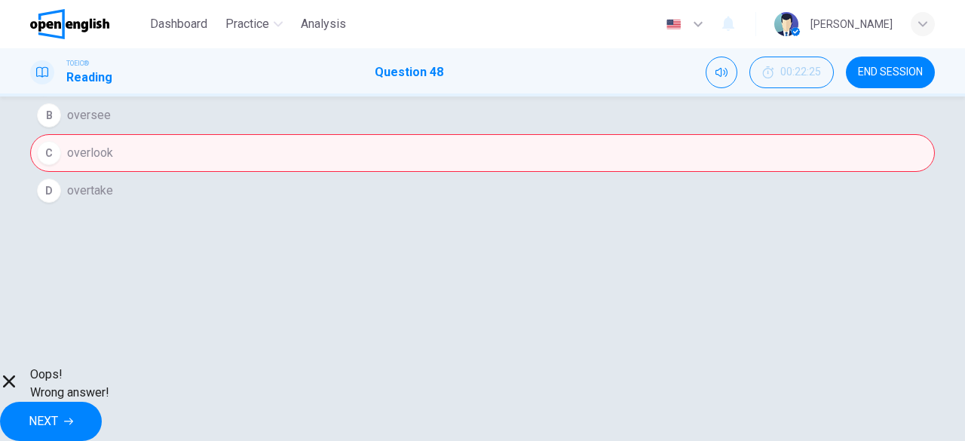
click at [102, 402] on button "NEXT" at bounding box center [51, 421] width 102 height 39
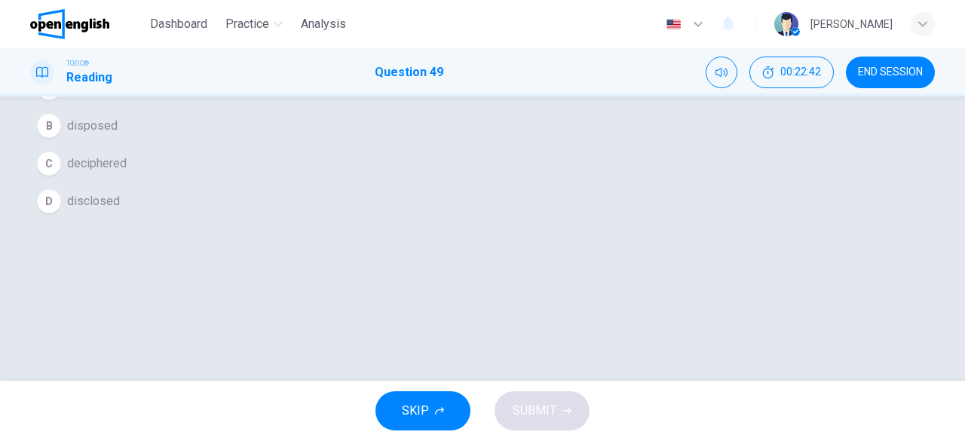
click at [454, 220] on button "D disclosed" at bounding box center [482, 201] width 904 height 38
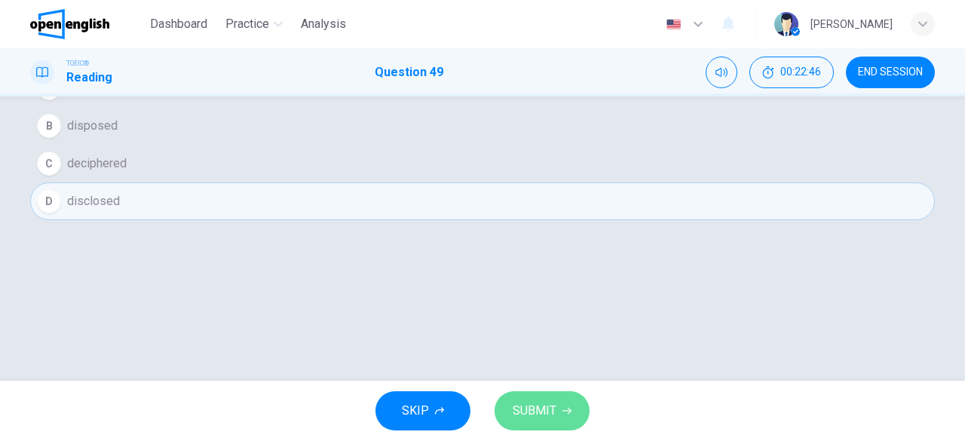
click at [561, 398] on button "SUBMIT" at bounding box center [541, 410] width 95 height 39
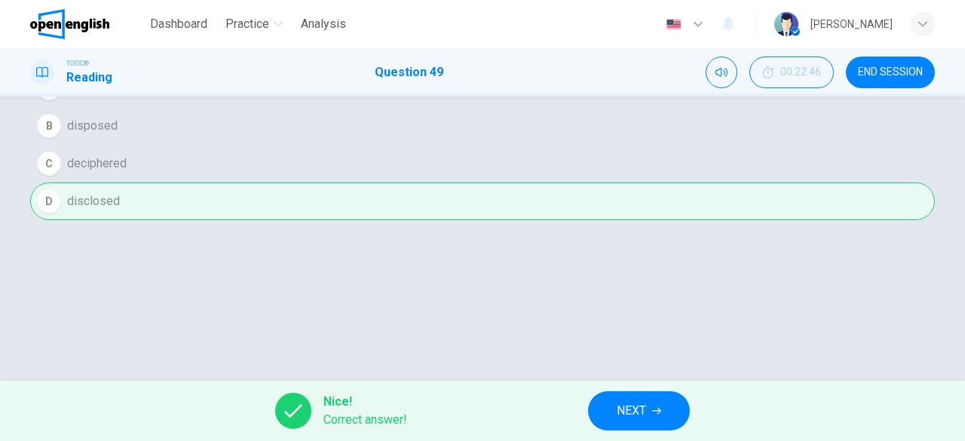
click at [877, 78] on span "END SESSION" at bounding box center [890, 72] width 65 height 12
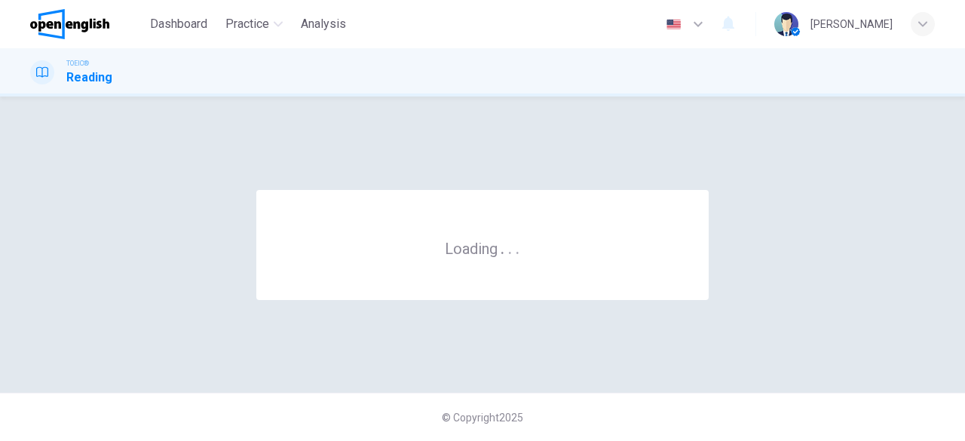
scroll to position [0, 0]
